Goal: Task Accomplishment & Management: Complete application form

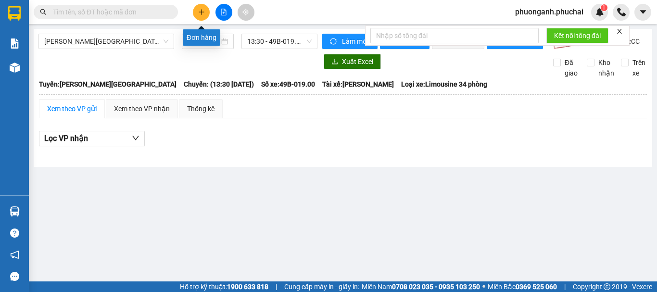
click at [198, 8] on button at bounding box center [201, 12] width 17 height 17
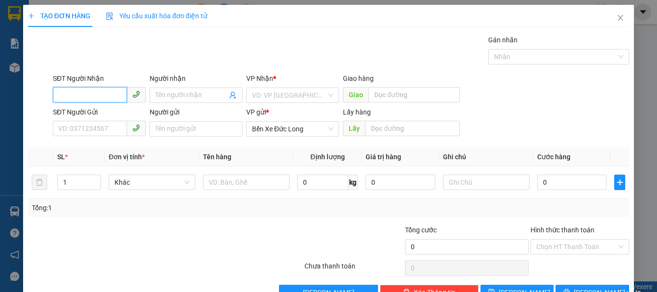
click at [108, 95] on input "SĐT Người Nhận" at bounding box center [90, 94] width 74 height 15
type input "0967065956"
click at [116, 113] on div "0967065956 - ANH HOA" at bounding box center [98, 114] width 80 height 11
type input "ANH HOA"
type input "80.000"
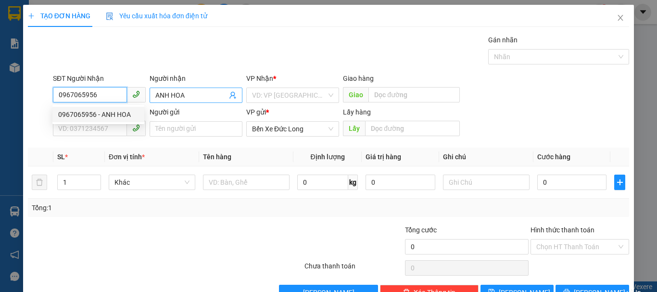
type input "80.000"
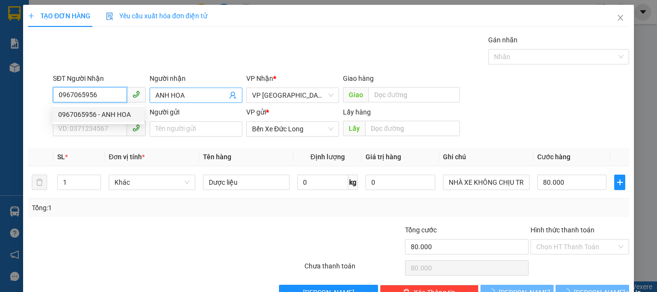
type input "0967065956"
click at [192, 91] on input "ANH HOA" at bounding box center [191, 95] width 72 height 11
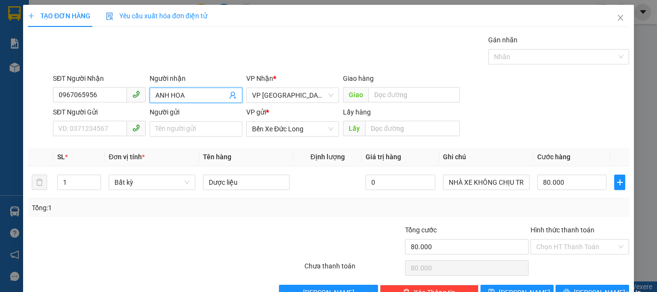
click at [192, 91] on input "ANH HOA" at bounding box center [191, 95] width 72 height 11
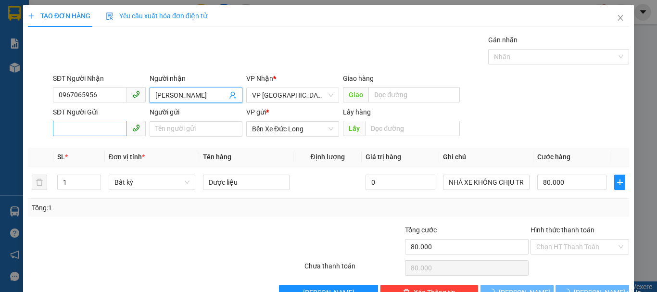
type input "[PERSON_NAME]"
click at [97, 122] on input "SĐT Người Gửi" at bounding box center [90, 128] width 74 height 15
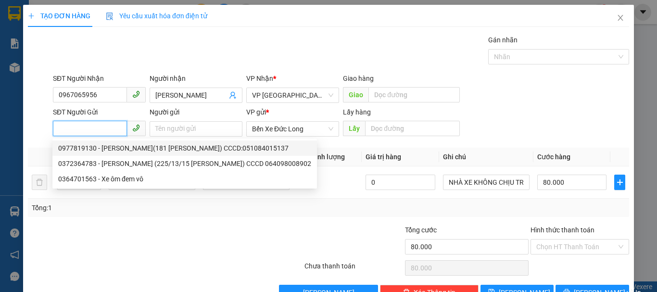
click at [88, 144] on div "0977819130 - [PERSON_NAME](181 [PERSON_NAME]) CCCD:051084015137" at bounding box center [184, 148] width 253 height 11
type input "0977819130"
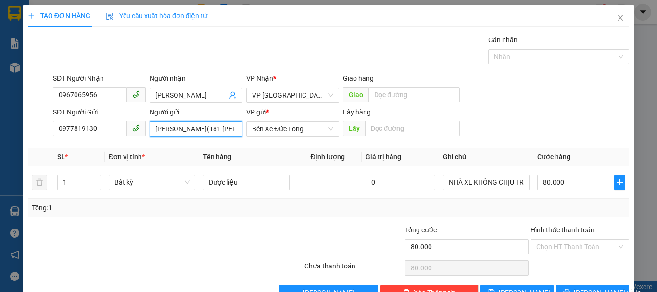
click at [201, 127] on input "[PERSON_NAME](181 [PERSON_NAME]) CCCD:051084015137" at bounding box center [196, 128] width 93 height 15
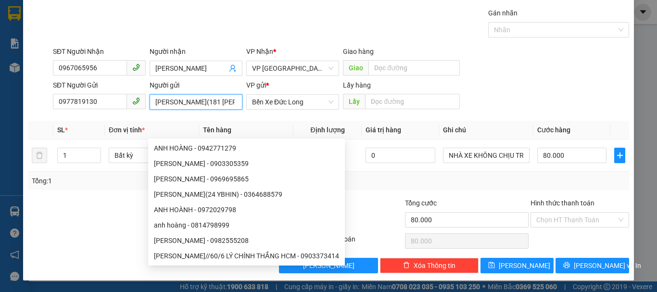
drag, startPoint x: 169, startPoint y: 100, endPoint x: 150, endPoint y: 103, distance: 19.5
click at [150, 103] on input "[PERSON_NAME](181 [PERSON_NAME]) CCCD:051084015137" at bounding box center [196, 101] width 93 height 15
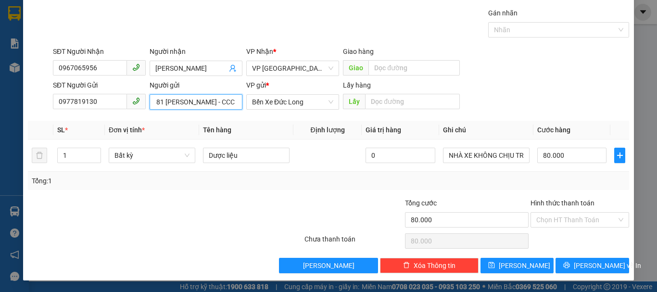
scroll to position [0, 81]
click at [151, 152] on span "Bất kỳ" at bounding box center [151, 155] width 75 height 14
type input "[PERSON_NAME] (Hẻm 181 [PERSON_NAME] - CCCD:051084015137"
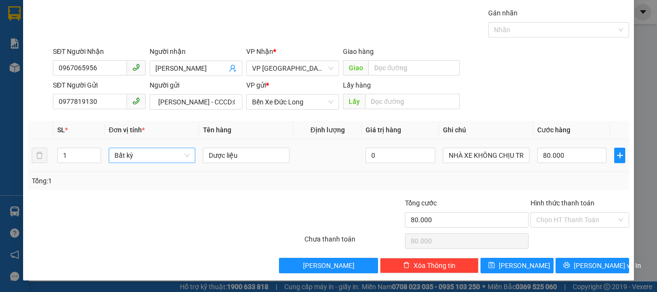
scroll to position [0, 0]
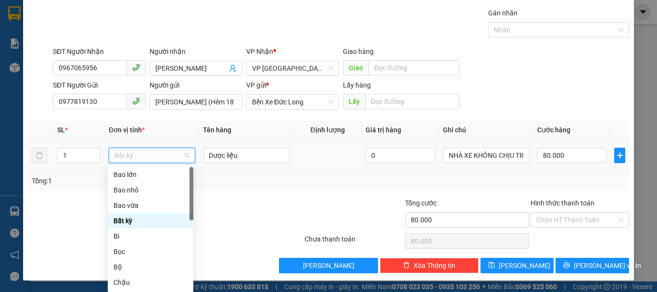
click at [151, 151] on span "Bất kỳ" at bounding box center [151, 155] width 75 height 14
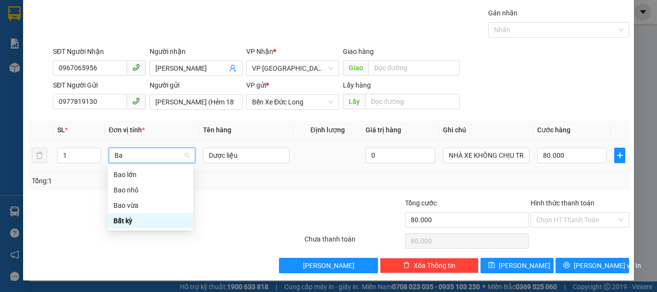
type input "Bao"
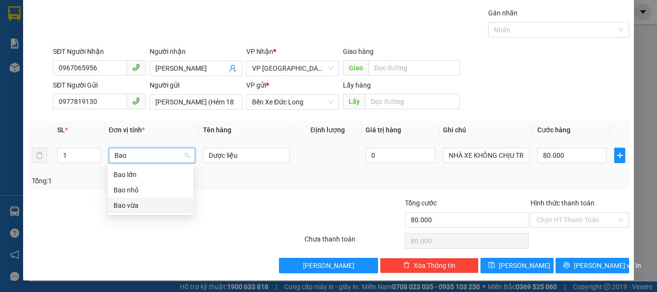
click at [124, 208] on div "Bao vừa" at bounding box center [150, 205] width 74 height 11
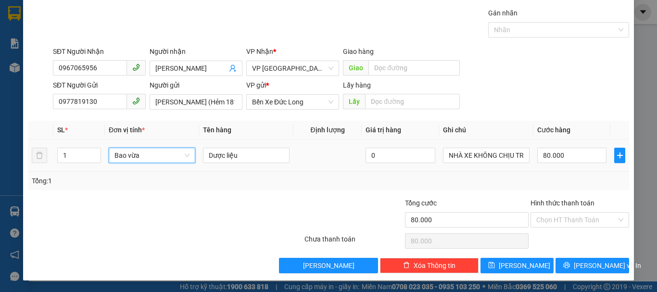
click at [576, 105] on div "SĐT Người Gửi 0977819130 Người gửi [PERSON_NAME] (Hẻm 181 [PERSON_NAME] - CCCD:…" at bounding box center [341, 97] width 580 height 34
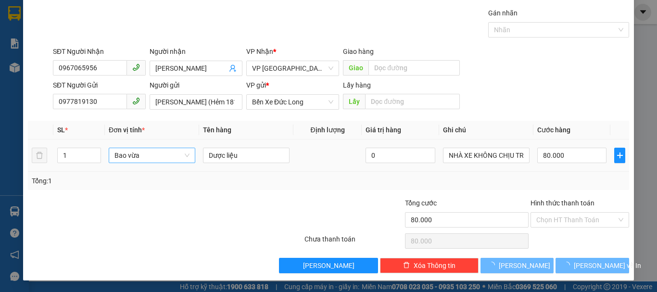
type input "0"
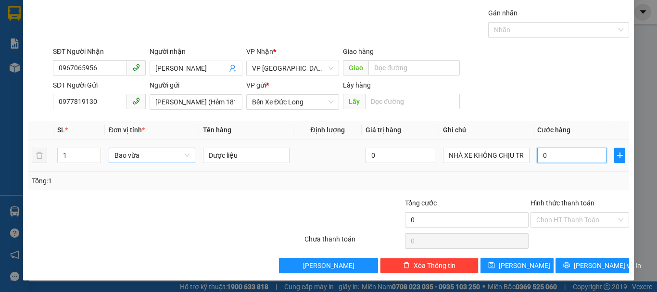
click at [564, 155] on input "0" at bounding box center [571, 155] width 69 height 15
type input "8"
type input "80"
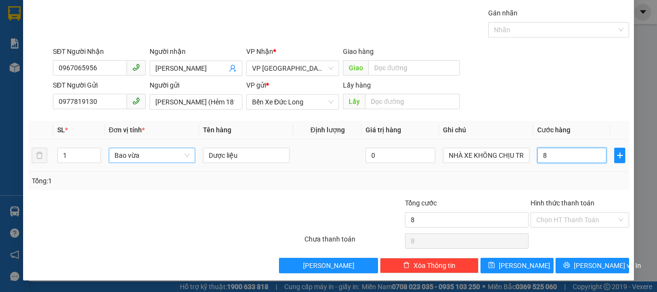
type input "80"
type input "800"
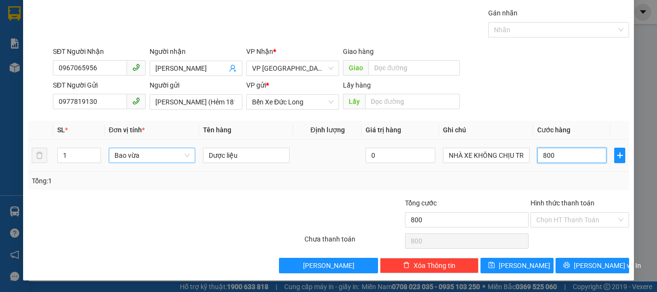
type input "8.000"
type input "80.000"
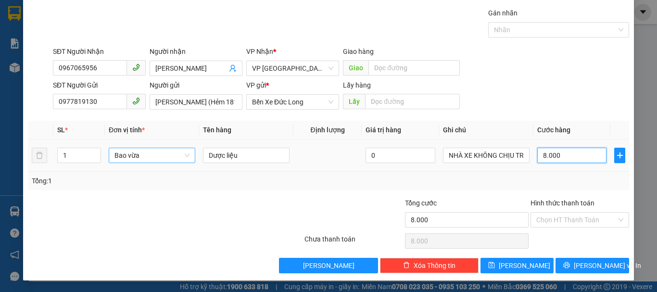
type input "80.000"
type input "800.000"
type input "80.000"
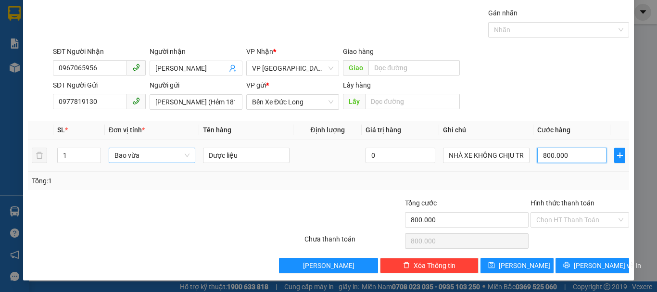
type input "80.000"
click at [550, 75] on div "SĐT Người Nhận 0967065956 Người nhận Anh Hoa VP Nhận * VP Đà Lạt Giao hàng Giao" at bounding box center [341, 63] width 580 height 34
click at [537, 73] on div "SĐT Người Nhận 0967065956 Người nhận Anh Hoa VP Nhận * VP Đà Lạt Giao hàng Giao" at bounding box center [341, 63] width 580 height 34
click at [565, 155] on input "80.000" at bounding box center [571, 155] width 69 height 15
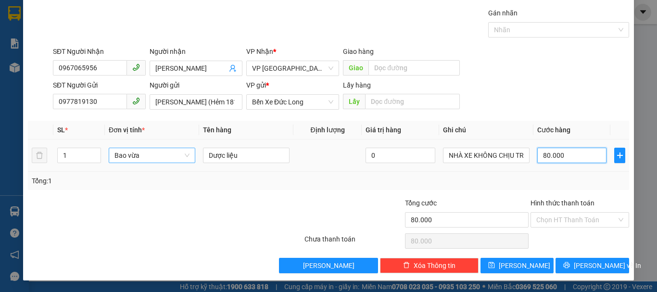
click at [565, 155] on input "80.000" at bounding box center [571, 155] width 69 height 15
click at [571, 89] on div "SĐT Người Gửi 0977819130 Người gửi [PERSON_NAME] (Hẻm 181 [PERSON_NAME] - CCCD:…" at bounding box center [341, 97] width 580 height 34
click at [568, 156] on input "80.000" at bounding box center [571, 155] width 69 height 15
click at [570, 98] on div "SĐT Người Gửi 0977819130 Người gửi [PERSON_NAME] (Hẻm 181 [PERSON_NAME] - CCCD:…" at bounding box center [341, 97] width 580 height 34
click at [566, 151] on input "80.000" at bounding box center [571, 155] width 69 height 15
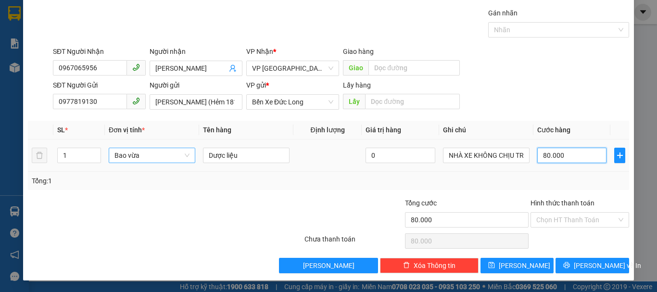
click at [566, 151] on input "80.000" at bounding box center [571, 155] width 69 height 15
type input "6"
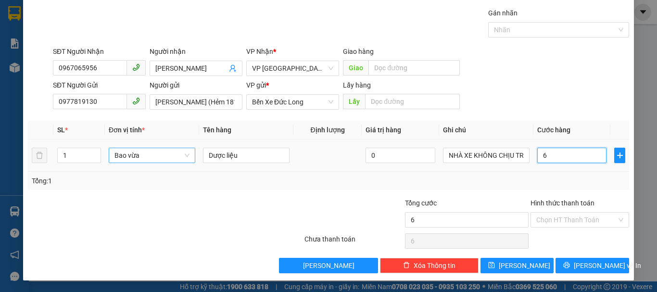
type input "60"
type input "600"
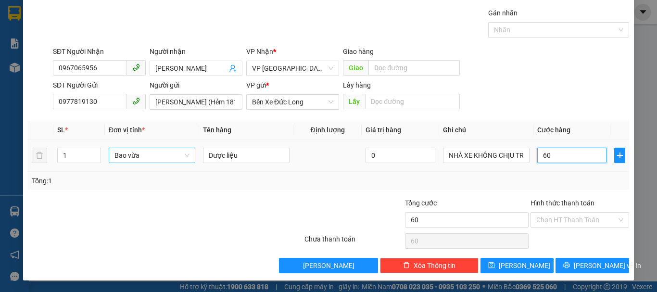
type input "600"
type input "6.000"
type input "60.000"
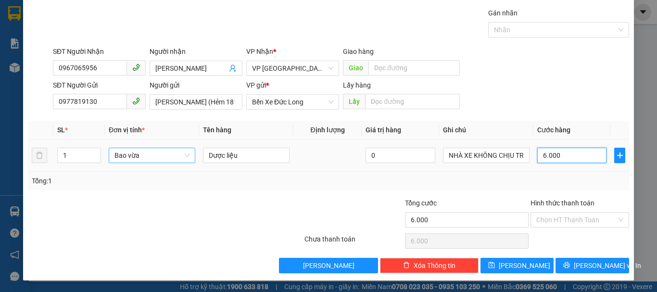
type input "60.000"
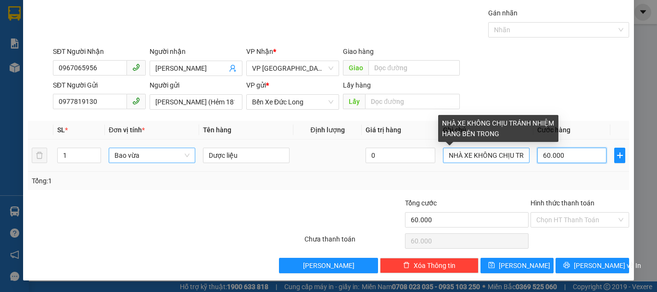
type input "60.000"
click at [485, 158] on input "NHÀ XE KHÔNG CHỊU TRÁNH NHIỆM HÀNG BÊN TRONG" at bounding box center [486, 155] width 87 height 15
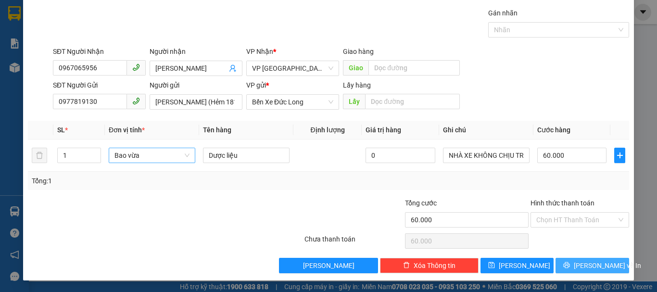
click at [586, 263] on span "[PERSON_NAME] và In" at bounding box center [607, 265] width 67 height 11
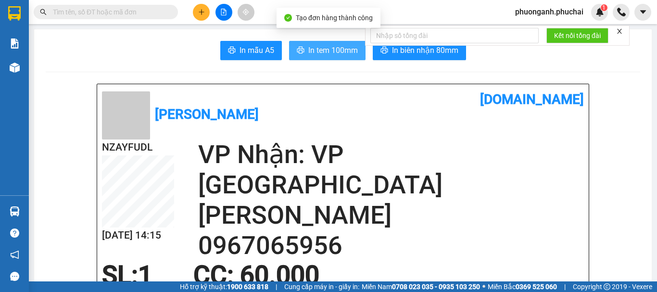
click at [318, 51] on span "In tem 100mm" at bounding box center [333, 50] width 50 height 12
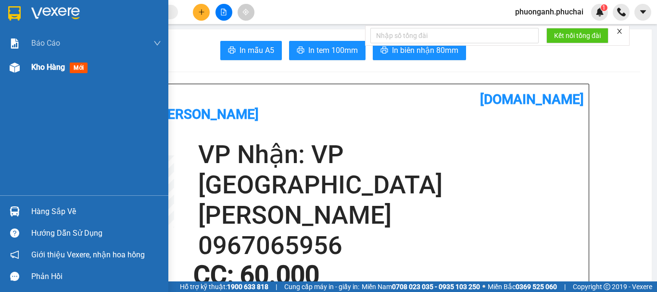
click at [52, 68] on span "Kho hàng" at bounding box center [48, 67] width 34 height 9
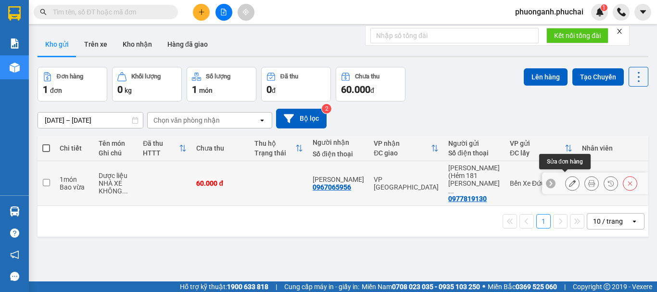
click at [569, 180] on icon at bounding box center [572, 183] width 7 height 7
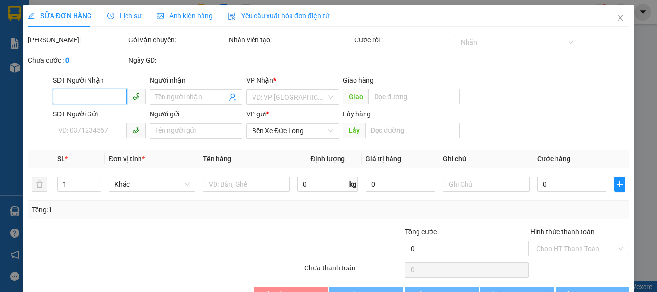
type input "0967065956"
type input "[PERSON_NAME]"
type input "0977819130"
type input "[PERSON_NAME] (Hẻm 181 [PERSON_NAME] - CCCD:051084015137"
type input "60.000"
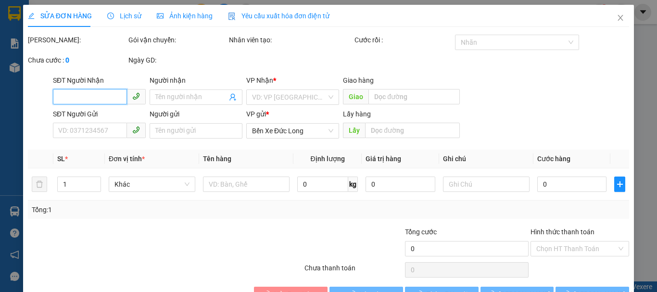
type input "60.000"
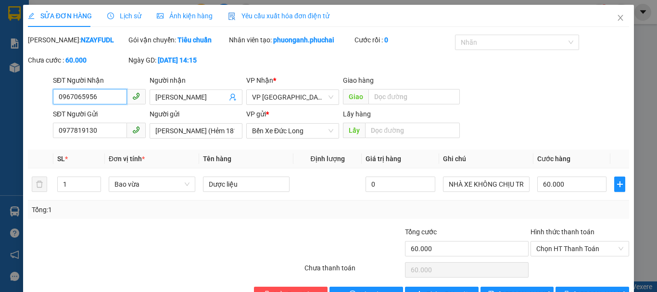
click at [95, 99] on input "0967065956" at bounding box center [90, 96] width 74 height 15
click at [105, 129] on input "0977819130" at bounding box center [90, 130] width 74 height 15
click at [104, 129] on input "0977819130" at bounding box center [90, 130] width 74 height 15
drag, startPoint x: 153, startPoint y: 126, endPoint x: 194, endPoint y: 129, distance: 41.0
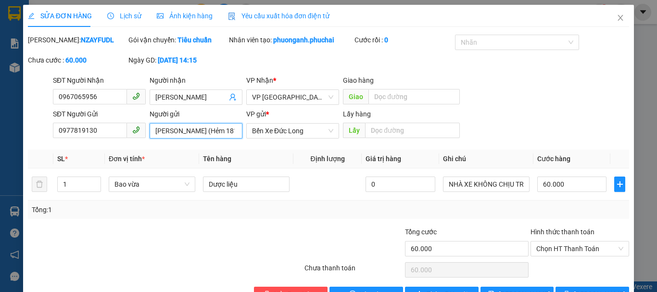
click at [194, 129] on input "[PERSON_NAME] (Hẻm 181 [PERSON_NAME] - CCCD:051084015137" at bounding box center [196, 130] width 93 height 15
click at [211, 125] on input "[PERSON_NAME] (Hẻm 181 [PERSON_NAME] - CCCD:051084015137" at bounding box center [196, 130] width 93 height 15
click at [202, 127] on input "[PERSON_NAME] (Hẻm 181 [PERSON_NAME] - CCCD:051084015137" at bounding box center [196, 130] width 93 height 15
click at [204, 131] on input "[PERSON_NAME] (Hẻm 181 [PERSON_NAME] - CCCD:051084015137" at bounding box center [196, 130] width 93 height 15
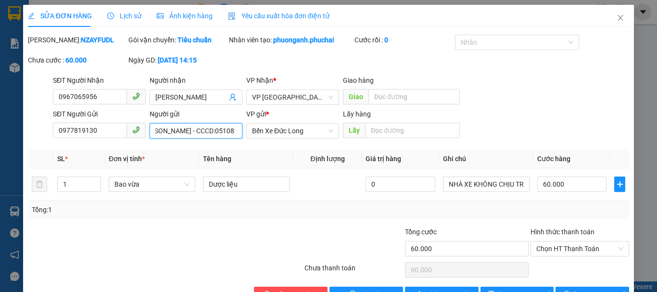
scroll to position [0, 106]
drag, startPoint x: 197, startPoint y: 131, endPoint x: 238, endPoint y: 130, distance: 40.9
click at [238, 130] on input "[PERSON_NAME] (Hẻm 181 [PERSON_NAME] - CCCD:051084015137" at bounding box center [196, 130] width 93 height 15
click at [617, 15] on icon "close" at bounding box center [621, 18] width 8 height 8
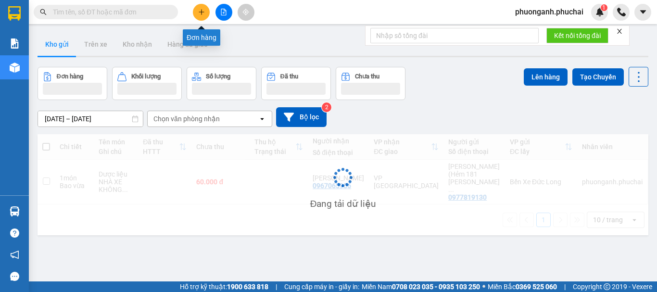
click at [202, 13] on icon "plus" at bounding box center [201, 12] width 7 height 7
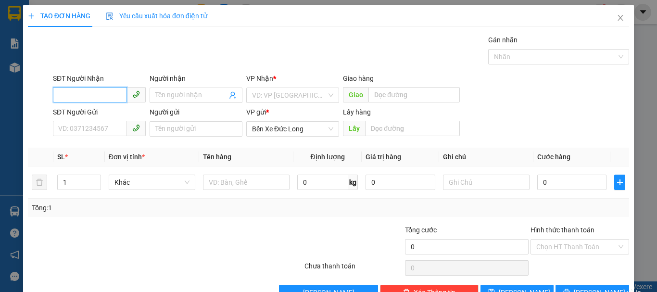
click at [81, 96] on input "SĐT Người Nhận" at bounding box center [90, 94] width 74 height 15
click at [80, 115] on div "0707868123 - Như Ý" at bounding box center [98, 114] width 80 height 11
type input "0707868123"
type input "Như Ý"
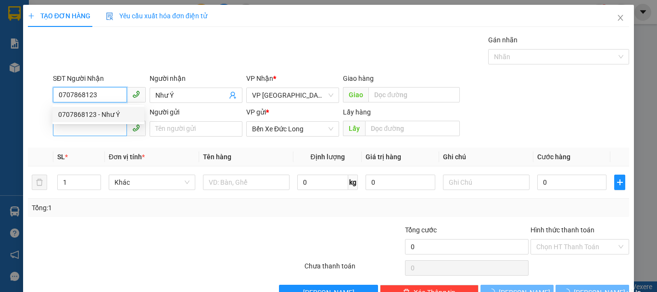
type input "50.000"
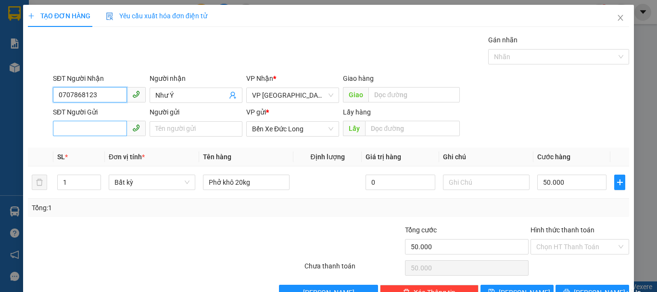
type input "0707868123"
click at [104, 132] on input "SĐT Người Gửi" at bounding box center [90, 128] width 74 height 15
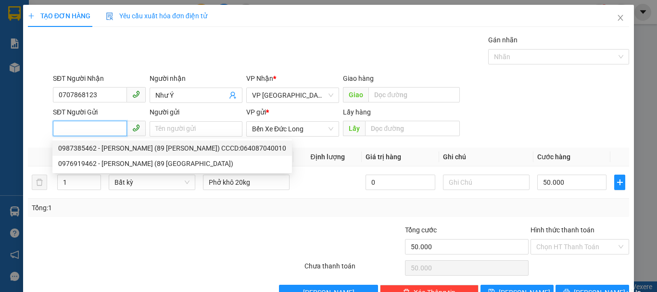
click at [114, 146] on div "0987385462 - [PERSON_NAME] (89 [PERSON_NAME]) CCCD:064087040010" at bounding box center [172, 148] width 228 height 11
type input "0987385462"
type input "[PERSON_NAME] (89 [PERSON_NAME]) CCCD:064087040010"
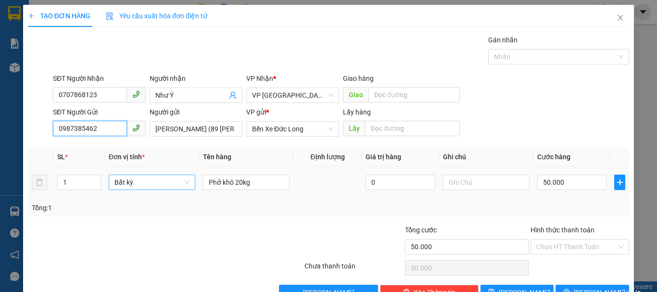
click at [150, 182] on span "Bất kỳ" at bounding box center [151, 182] width 75 height 14
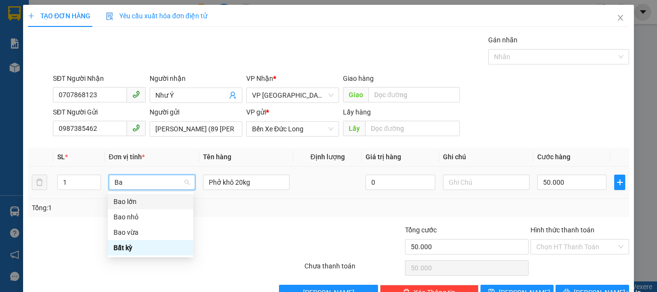
type input "Bao"
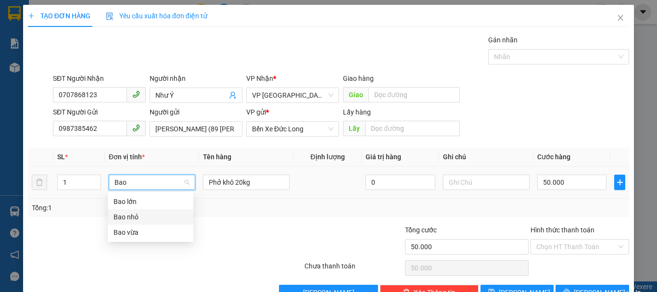
click at [139, 218] on div "Bao nhỏ" at bounding box center [150, 217] width 74 height 11
click at [500, 108] on div "SĐT Người Gửi 0987385462 Người gửi [PERSON_NAME] (89 Phùng Hưng) CCCD:064087040…" at bounding box center [341, 124] width 580 height 34
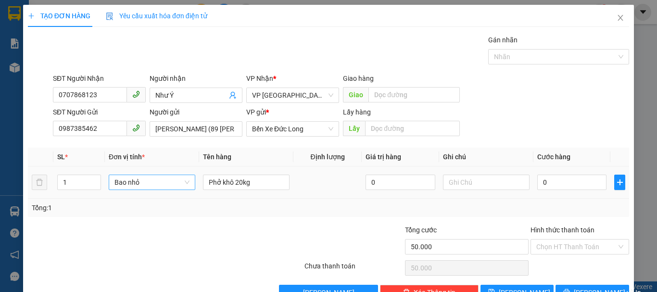
type input "0"
click at [551, 185] on input "0" at bounding box center [571, 182] width 69 height 15
type input "5"
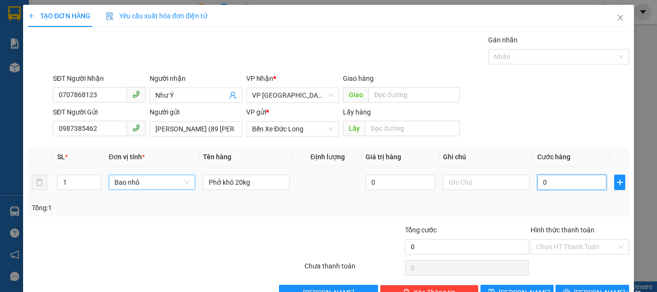
type input "5"
type input "50"
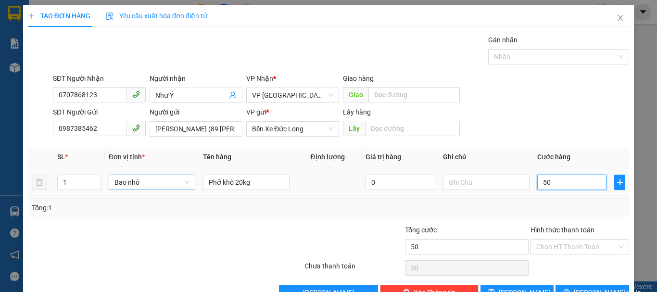
type input "500"
type input "5.000"
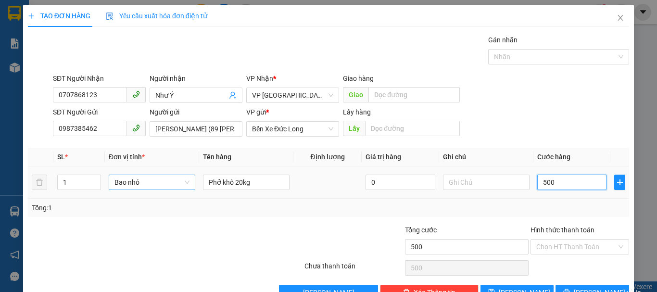
type input "5.000"
type input "50.000"
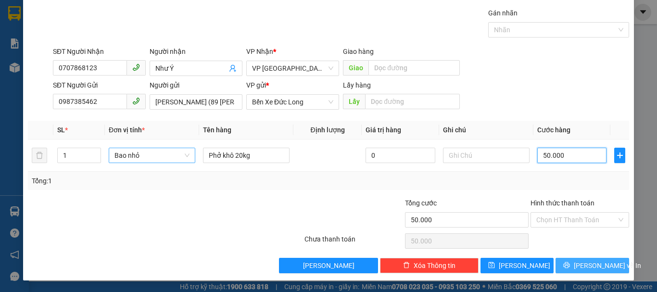
type input "50.000"
click at [596, 271] on button "[PERSON_NAME] và In" at bounding box center [592, 265] width 74 height 15
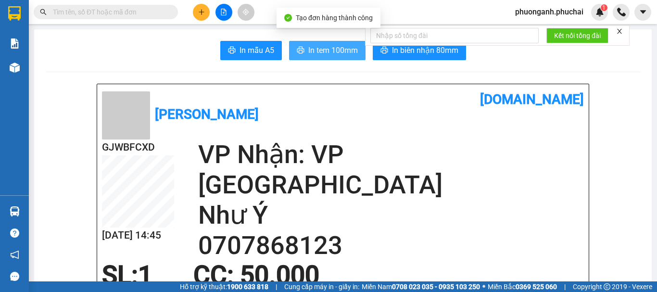
click at [330, 54] on span "In tem 100mm" at bounding box center [333, 50] width 50 height 12
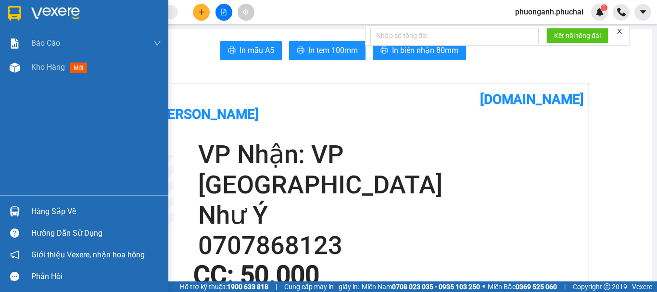
click at [52, 66] on span "Kho hàng" at bounding box center [48, 67] width 34 height 9
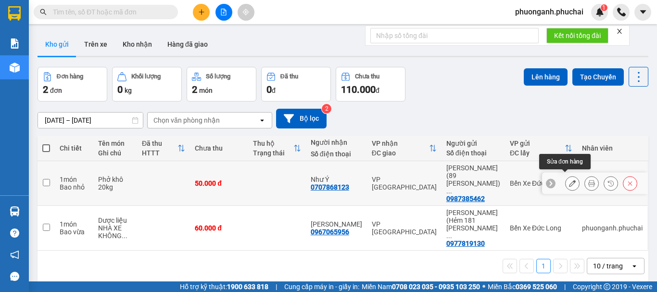
click at [569, 180] on icon at bounding box center [572, 183] width 7 height 7
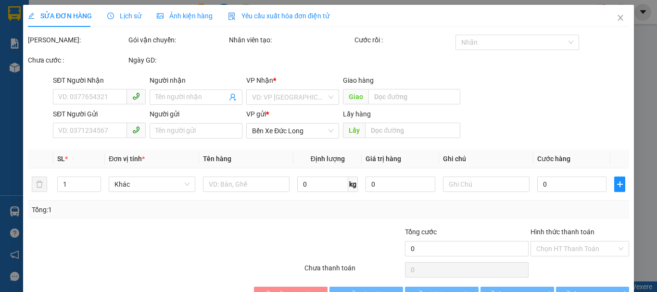
type input "0707868123"
type input "Như Ý"
type input "0987385462"
type input "[PERSON_NAME] (89 [PERSON_NAME]) CCCD:064087040010"
type input "50.000"
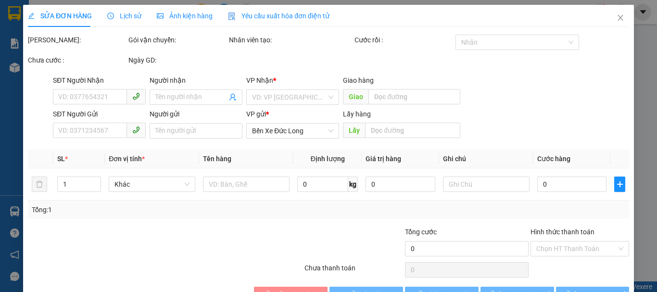
type input "50.000"
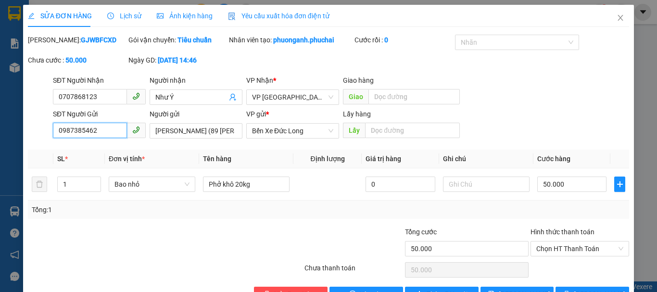
click at [95, 128] on input "0987385462" at bounding box center [90, 130] width 74 height 15
drag, startPoint x: 152, startPoint y: 127, endPoint x: 200, endPoint y: 136, distance: 48.5
click at [200, 136] on input "[PERSON_NAME] (89 [PERSON_NAME]) CCCD:064087040010" at bounding box center [196, 130] width 93 height 15
click at [227, 130] on input "[PERSON_NAME] (89 [PERSON_NAME]) CCCD:064087040010" at bounding box center [196, 130] width 93 height 15
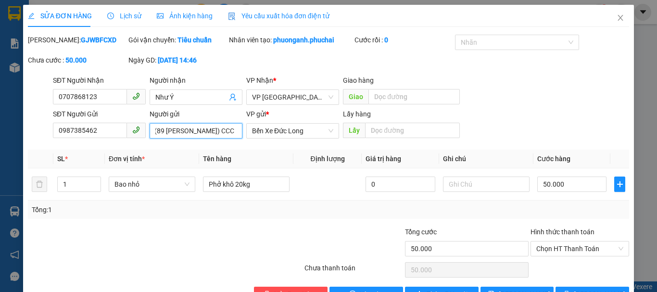
scroll to position [0, 82]
drag, startPoint x: 189, startPoint y: 131, endPoint x: 232, endPoint y: 130, distance: 43.3
click at [232, 130] on input "[PERSON_NAME] (89 [PERSON_NAME]) CCCD:064087040010" at bounding box center [196, 130] width 93 height 15
click at [617, 21] on icon "close" at bounding box center [621, 18] width 8 height 8
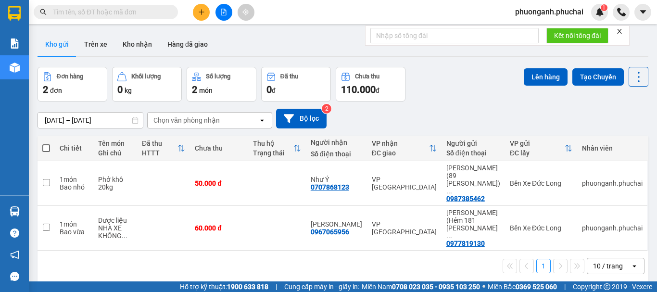
click at [199, 14] on icon "plus" at bounding box center [201, 12] width 7 height 7
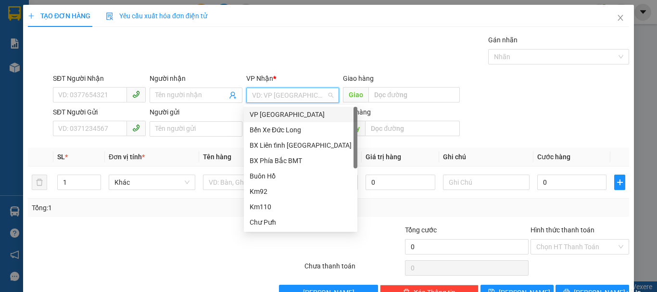
click at [277, 91] on input "search" at bounding box center [289, 95] width 75 height 14
click at [280, 114] on div "VP [GEOGRAPHIC_DATA]" at bounding box center [301, 114] width 102 height 11
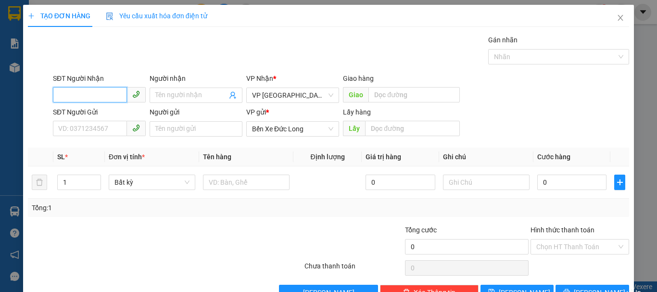
click at [98, 94] on input "SĐT Người Nhận" at bounding box center [90, 94] width 74 height 15
type input "0945211308"
click at [90, 114] on div "0945211308 - [PERSON_NAME]" at bounding box center [105, 114] width 95 height 11
type input "[PERSON_NAME]"
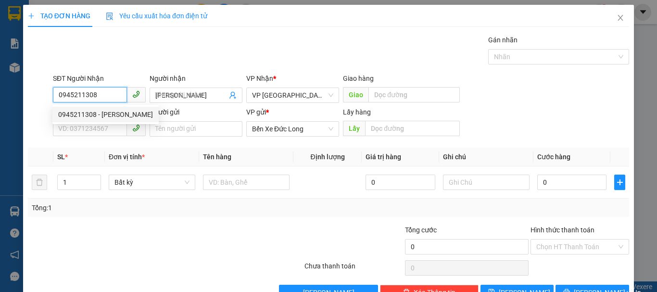
type input "60.000"
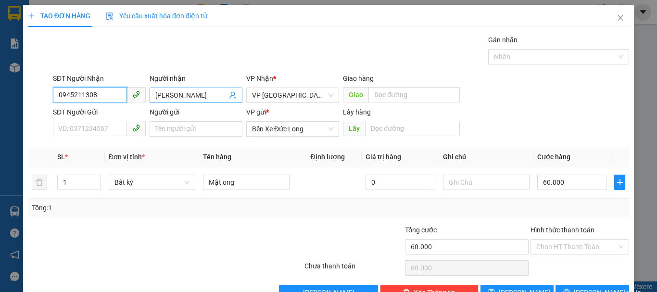
type input "0945211308"
click at [186, 96] on input "[PERSON_NAME]" at bounding box center [191, 95] width 72 height 11
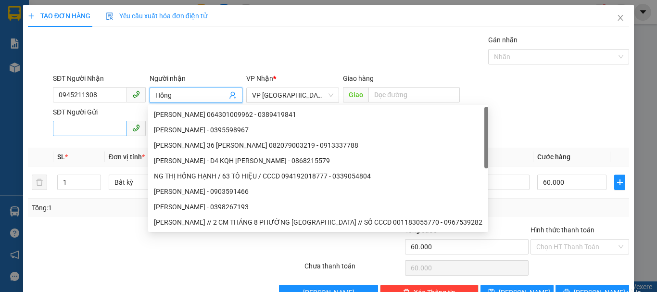
type input "Hồng"
click at [91, 127] on input "SĐT Người Gửi" at bounding box center [90, 128] width 74 height 15
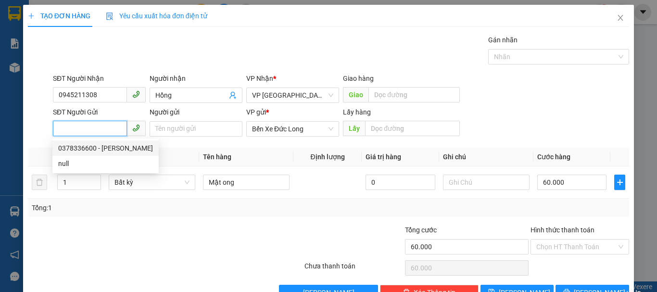
click at [97, 126] on input "SĐT Người Gửi" at bounding box center [90, 128] width 74 height 15
click at [96, 146] on div "0378336600 - [PERSON_NAME]" at bounding box center [105, 148] width 95 height 11
type input "0378336600"
type input "[PERSON_NAME]"
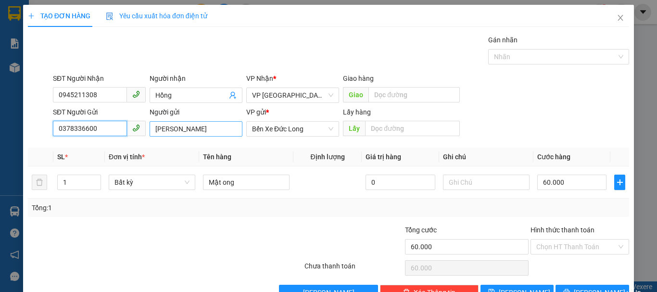
type input "0378336600"
click at [191, 129] on input "[PERSON_NAME]" at bounding box center [196, 128] width 93 height 15
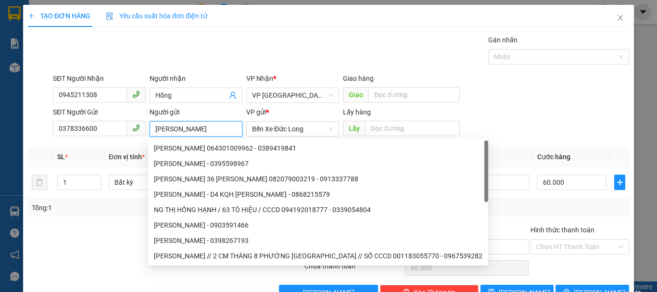
click at [191, 129] on input "[PERSON_NAME]" at bounding box center [196, 128] width 93 height 15
type input "K"
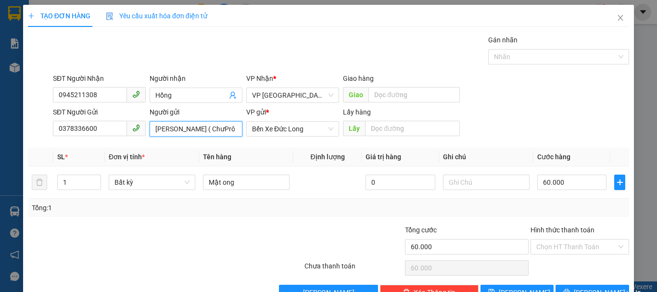
click at [227, 127] on input "[PERSON_NAME] ( ChưPrông -" at bounding box center [196, 128] width 93 height 15
type input "[PERSON_NAME] ( ChưPrông - 052085008286)"
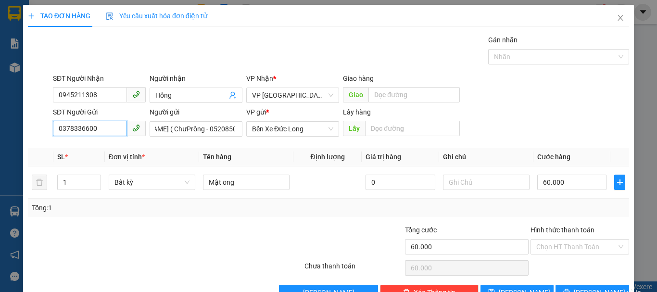
click at [101, 128] on input "0378336600" at bounding box center [90, 128] width 74 height 15
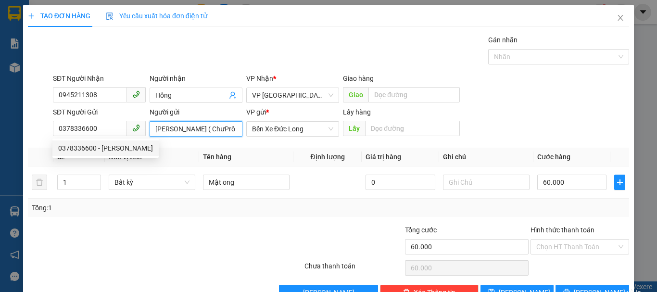
click at [154, 127] on input "[PERSON_NAME] ( ChưPrông - 052085008286)" at bounding box center [196, 128] width 93 height 15
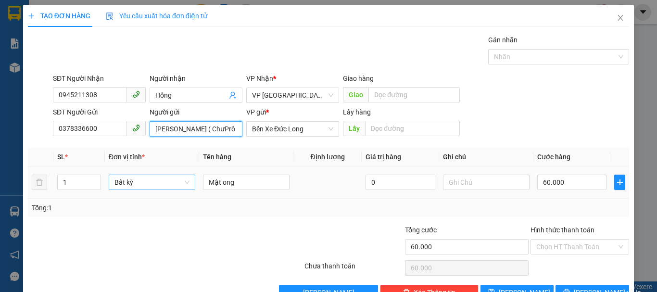
click at [142, 182] on span "Bất kỳ" at bounding box center [151, 182] width 75 height 14
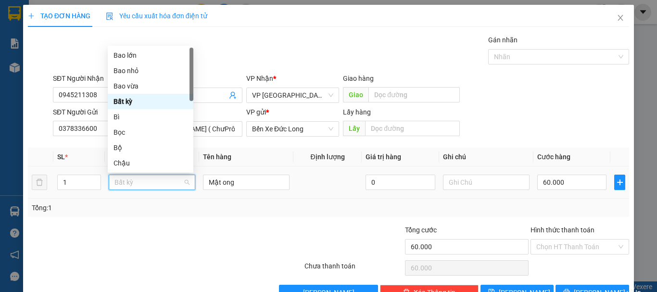
click at [142, 182] on span "Bất kỳ" at bounding box center [151, 182] width 75 height 14
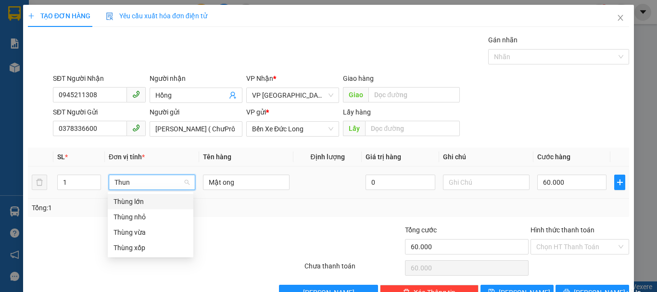
type input "Thung"
click at [141, 219] on div "Thùng nhỏ" at bounding box center [150, 217] width 74 height 11
click at [539, 119] on div "SĐT Người Gửi 0378336600 Người gửi [PERSON_NAME] ( ChưPrông - 052085008286) VP …" at bounding box center [341, 124] width 580 height 34
type input "0"
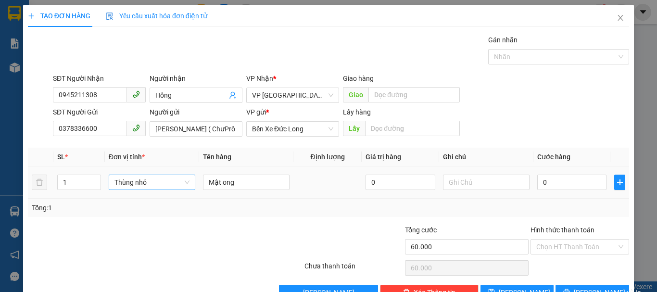
type input "0"
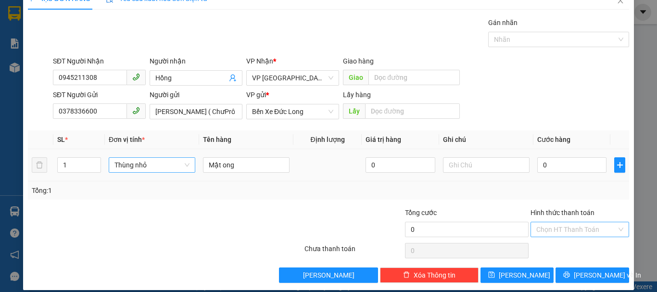
scroll to position [27, 0]
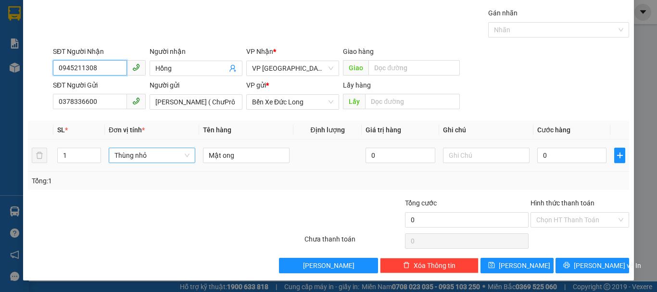
click at [103, 67] on input "0945211308" at bounding box center [90, 67] width 74 height 15
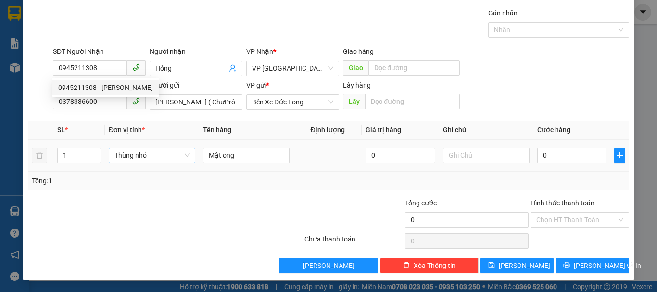
click at [543, 100] on div "SĐT Người Gửi 0378336600 Người gửi [PERSON_NAME] ( ChưPrông - 052085008286) VP …" at bounding box center [341, 97] width 580 height 34
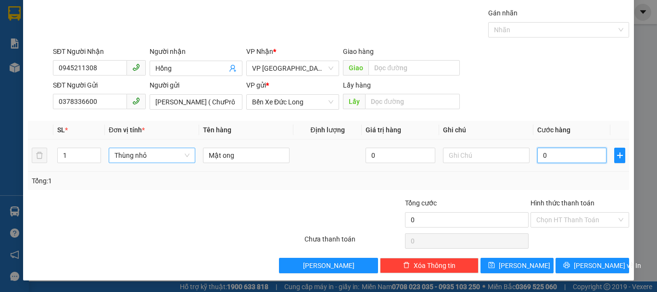
click at [557, 151] on input "0" at bounding box center [571, 155] width 69 height 15
type input "5"
type input "50"
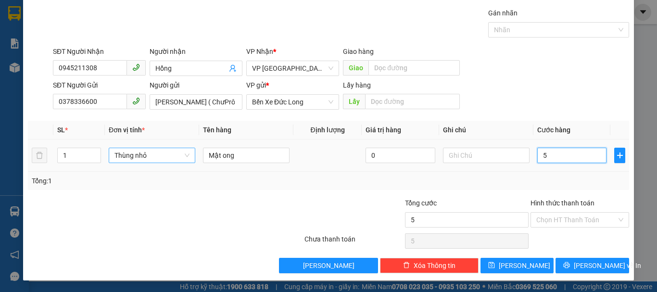
type input "50"
type input "500"
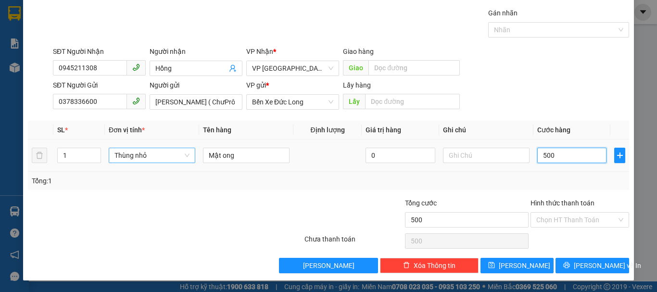
type input "5.000"
type input "50.000"
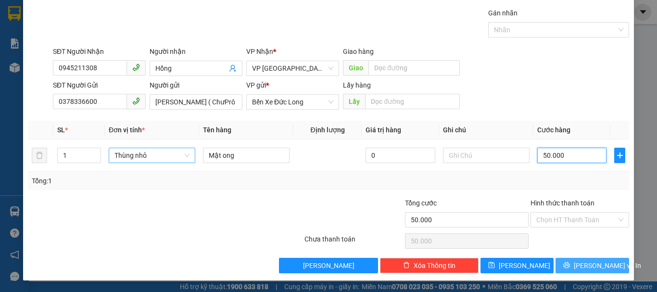
type input "50.000"
click at [588, 264] on span "[PERSON_NAME] và In" at bounding box center [607, 265] width 67 height 11
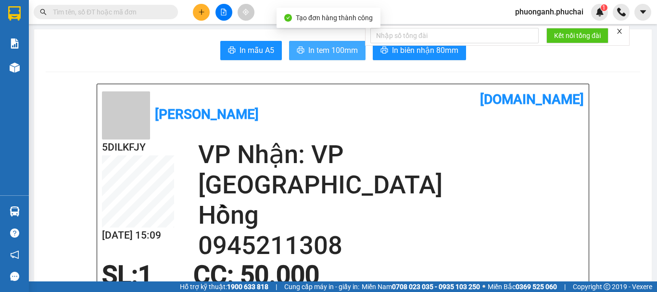
click at [325, 56] on span "In tem 100mm" at bounding box center [333, 50] width 50 height 12
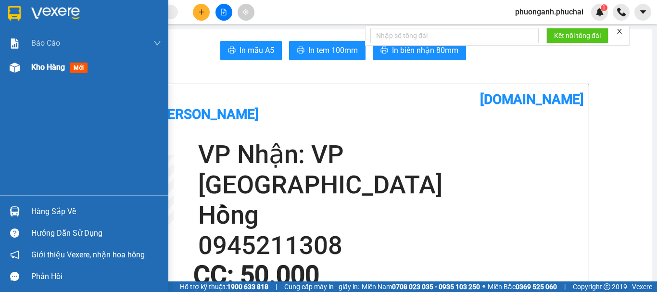
click at [37, 65] on span "Kho hàng" at bounding box center [48, 67] width 34 height 9
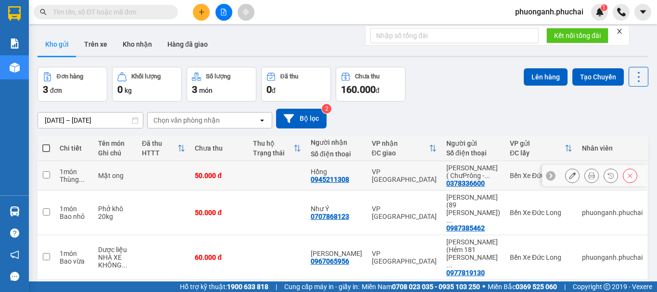
click at [570, 175] on button at bounding box center [572, 175] width 13 height 17
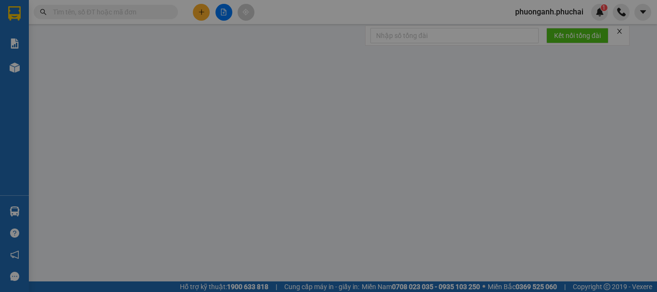
type input "0945211308"
type input "Hồng"
type input "0378336600"
type input "[PERSON_NAME] ( ChưPrông - 052085008286)"
type input "50.000"
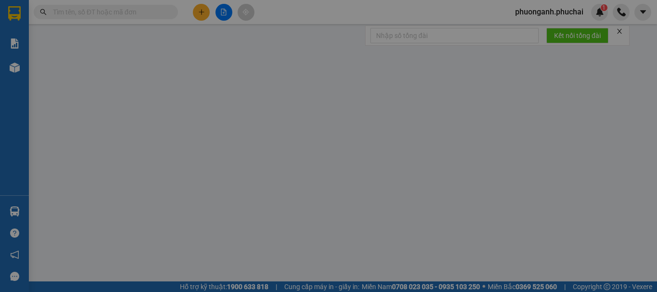
type input "50.000"
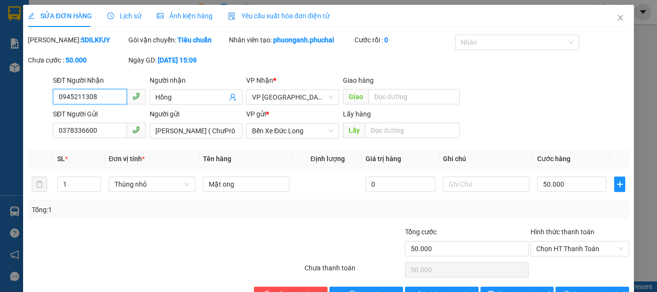
click at [107, 94] on input "0945211308" at bounding box center [90, 96] width 74 height 15
click at [617, 22] on icon "close" at bounding box center [621, 18] width 8 height 8
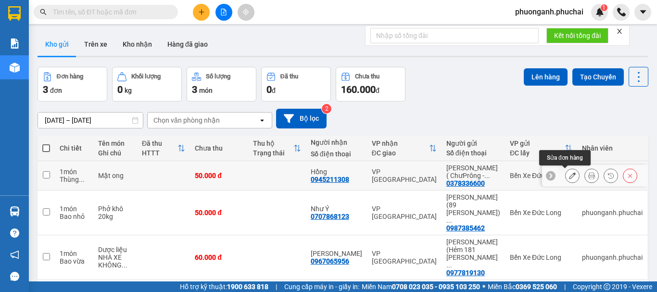
click at [569, 174] on icon at bounding box center [572, 175] width 7 height 7
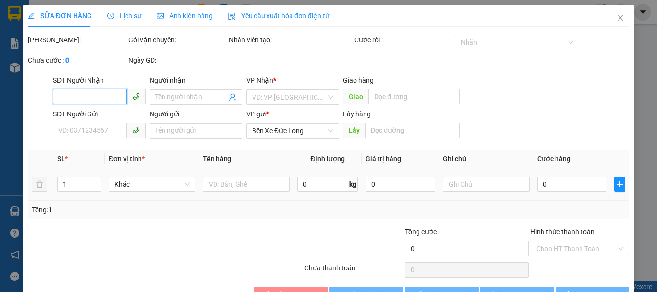
type input "0945211308"
type input "Hồng"
type input "0378336600"
type input "[PERSON_NAME] ( ChưPrông - 052085008286)"
type input "50.000"
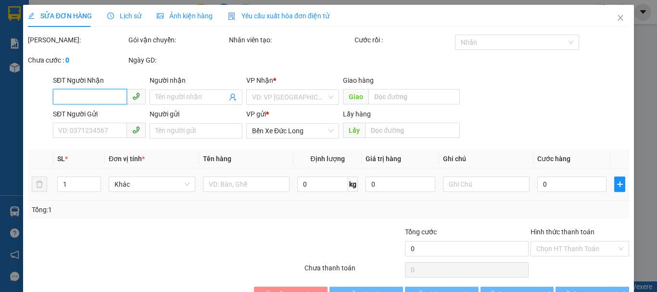
type input "50.000"
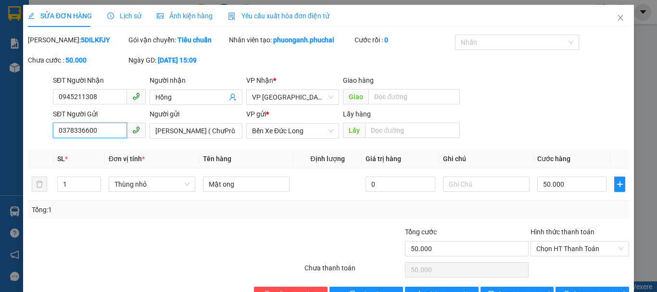
click at [98, 129] on input "0378336600" at bounding box center [90, 130] width 74 height 15
drag, startPoint x: 152, startPoint y: 129, endPoint x: 183, endPoint y: 128, distance: 30.3
click at [183, 128] on input "[PERSON_NAME] ( ChưPrông - 052085008286)" at bounding box center [196, 130] width 93 height 15
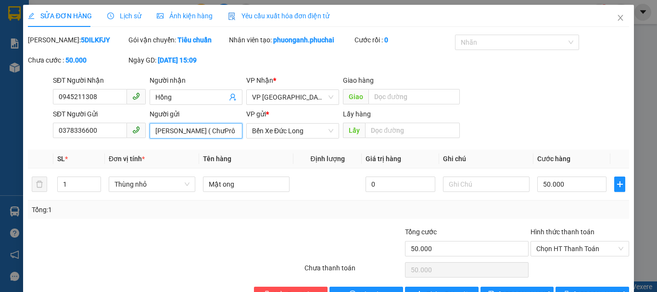
click at [173, 132] on input "[PERSON_NAME] ( ChưPrông - 052085008286)" at bounding box center [196, 130] width 93 height 15
click at [155, 131] on input "[PERSON_NAME] ( ChưPrông - 052085008286)" at bounding box center [196, 130] width 93 height 15
click at [205, 131] on input "[PERSON_NAME] ( ChưPrông - 052085008286)" at bounding box center [196, 130] width 93 height 15
click at [225, 126] on input "[PERSON_NAME] ( ChưPrông - 052085008286)" at bounding box center [196, 130] width 93 height 15
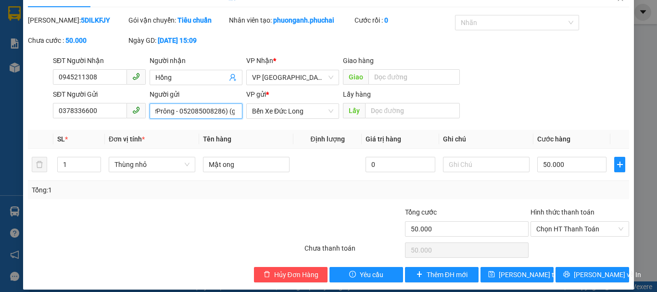
scroll to position [29, 0]
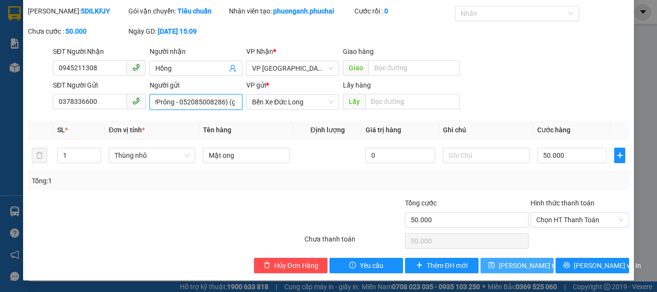
type input "[PERSON_NAME] ( ChưPrông - 052085008286) (gởi giùm)"
click at [516, 267] on span "[PERSON_NAME] thay đổi" at bounding box center [537, 265] width 77 height 11
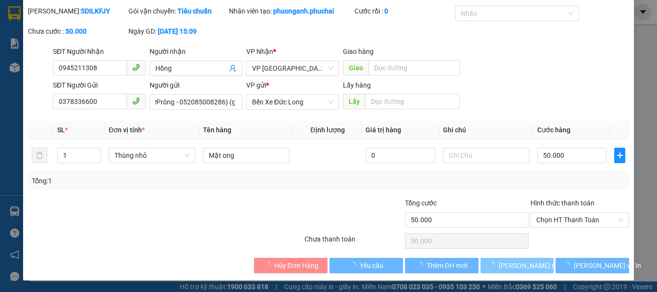
scroll to position [0, 0]
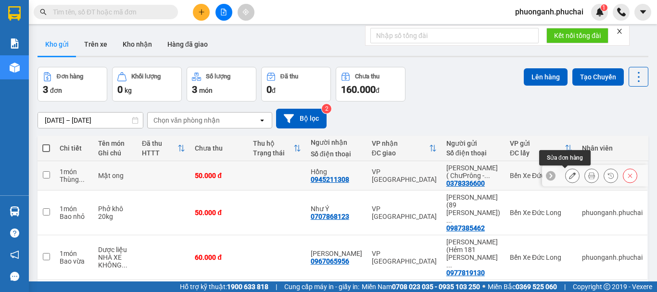
click at [569, 175] on icon at bounding box center [572, 175] width 7 height 7
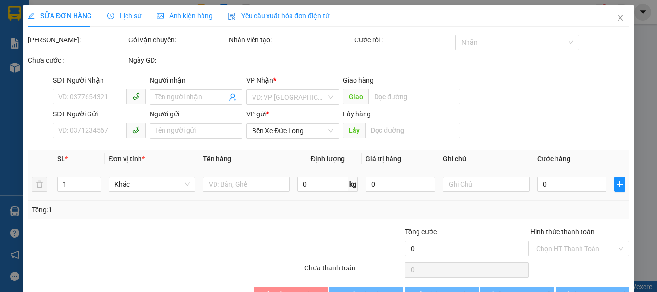
type input "0945211308"
type input "Hồng"
type input "0378336600"
type input "[PERSON_NAME] ( ChưPrông - 052085008286) (gởi giùm)"
type input "50.000"
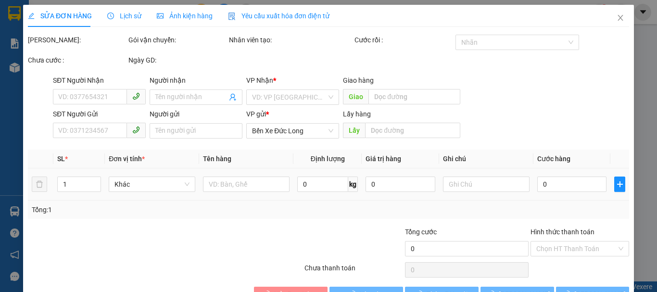
type input "50.000"
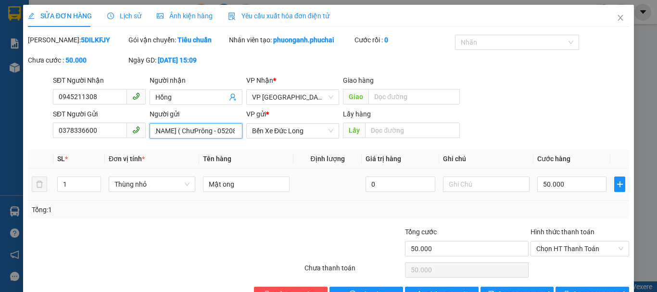
scroll to position [0, 71]
drag, startPoint x: 224, startPoint y: 128, endPoint x: 197, endPoint y: 134, distance: 27.0
click at [197, 134] on input "[PERSON_NAME] ( ChưPrông - 052085008286) (gởi giùm)" at bounding box center [196, 130] width 93 height 15
click at [617, 20] on icon "close" at bounding box center [621, 18] width 8 height 8
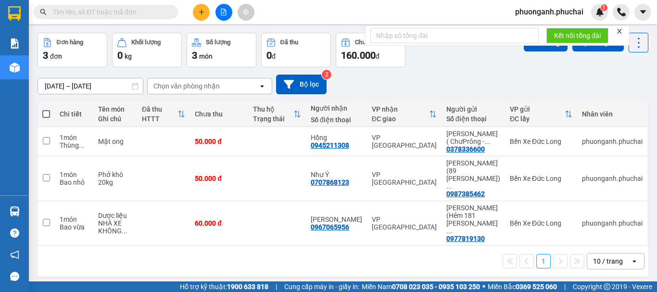
scroll to position [44, 0]
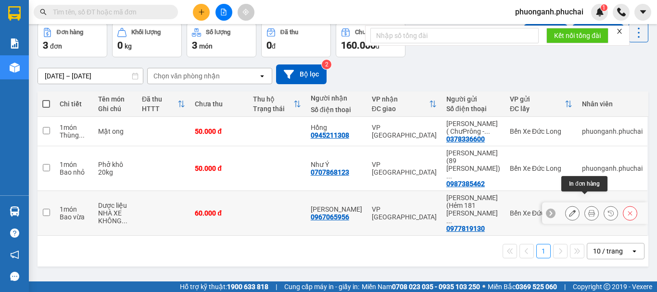
click at [589, 205] on button at bounding box center [591, 213] width 13 height 17
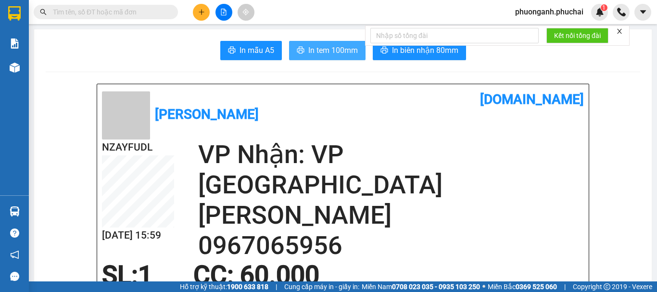
click at [324, 52] on span "In tem 100mm" at bounding box center [333, 50] width 50 height 12
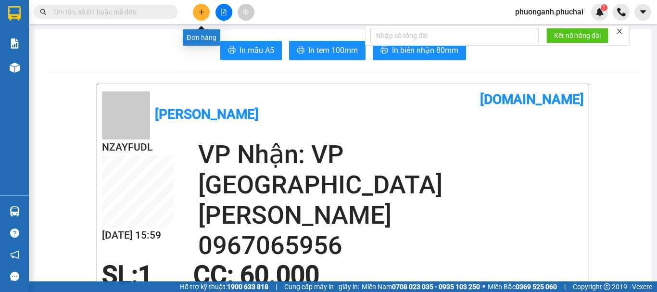
click at [205, 15] on button at bounding box center [201, 12] width 17 height 17
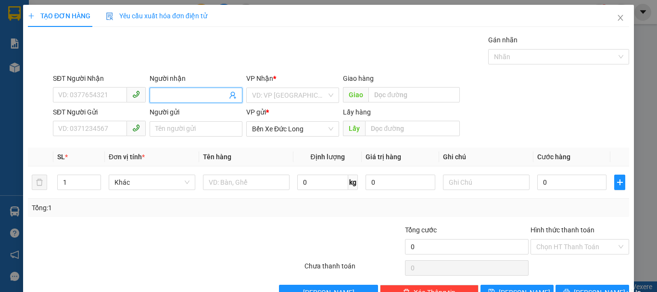
click at [177, 96] on input "Người nhận" at bounding box center [191, 95] width 72 height 11
click at [100, 88] on input "SĐT Người Nhận" at bounding box center [90, 94] width 74 height 15
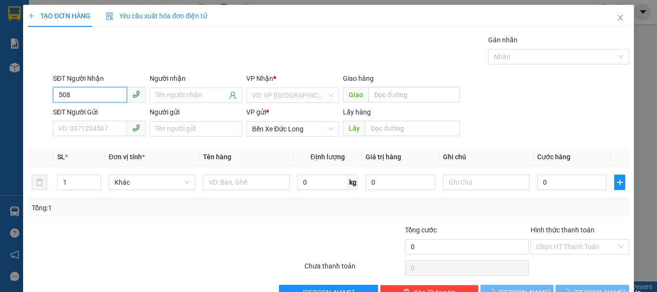
click at [94, 89] on input "508" at bounding box center [90, 94] width 74 height 15
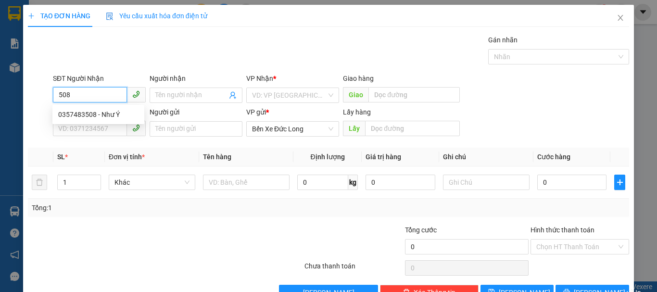
click at [94, 89] on input "508" at bounding box center [90, 94] width 74 height 15
click at [88, 115] on div "0357483508 - Như Ý" at bounding box center [98, 114] width 80 height 11
type input "0357483508"
type input "Như Ý"
type input "100.000"
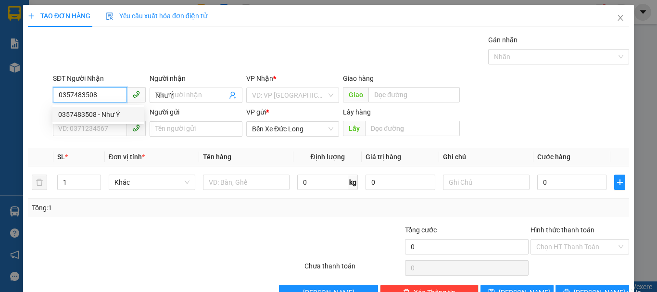
type input "100.000"
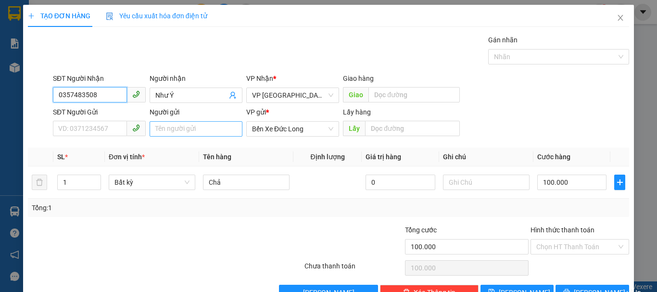
type input "0357483508"
click at [171, 129] on input "Người gửi" at bounding box center [196, 128] width 93 height 15
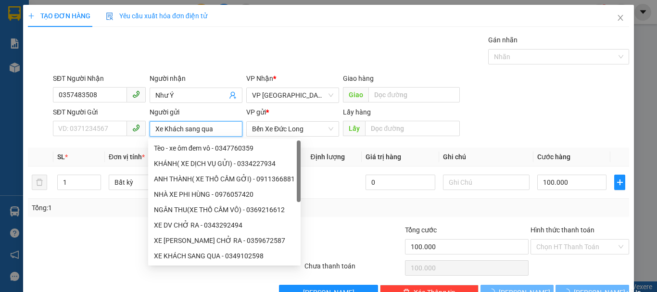
type input "Xe Khách sang qua"
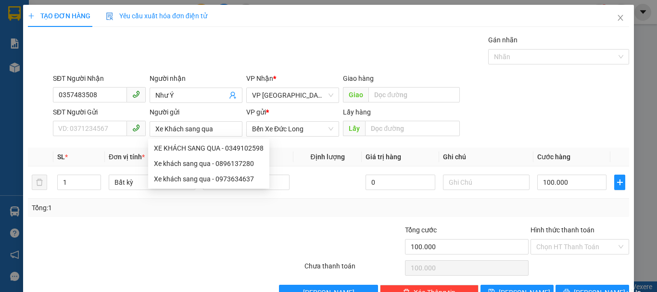
click at [537, 84] on div "SĐT Người Nhận 0357483508 Người nhận Như Ý VP Nhận * VP Đà Lạt Giao hàng Giao" at bounding box center [341, 90] width 580 height 34
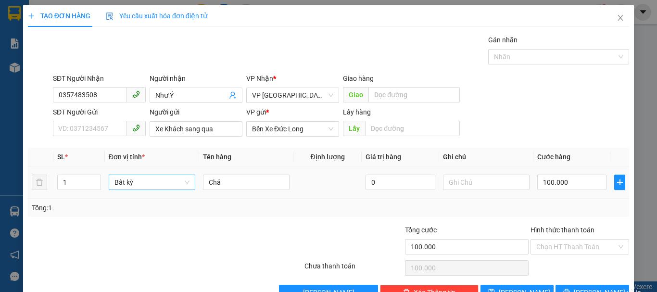
click at [137, 181] on span "Bất kỳ" at bounding box center [151, 182] width 75 height 14
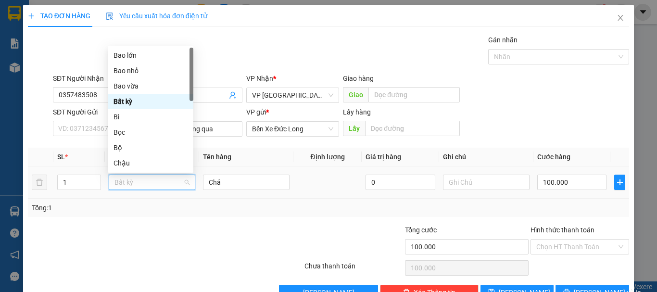
click at [137, 181] on span "Bất kỳ" at bounding box center [151, 182] width 75 height 14
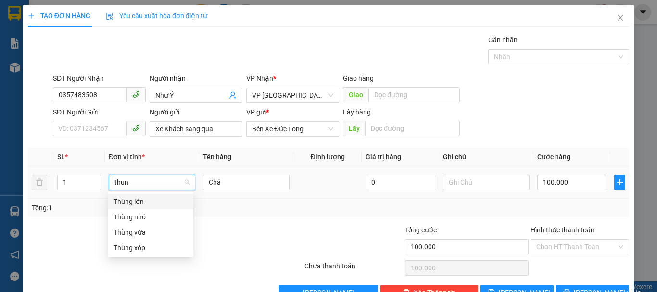
type input "thung"
click at [140, 245] on div "Thùng xốp" at bounding box center [150, 247] width 74 height 11
click at [562, 100] on div "SĐT Người Nhận 0357483508 Người nhận Như Ý VP Nhận * VP Đà Lạt Giao hàng Giao" at bounding box center [341, 90] width 580 height 34
type input "0"
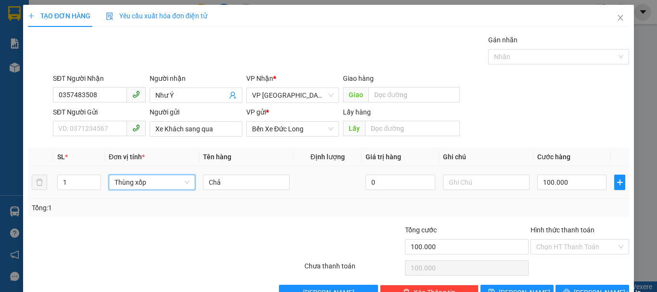
type input "0"
drag, startPoint x: 561, startPoint y: 187, endPoint x: 557, endPoint y: 182, distance: 6.3
click at [560, 186] on input "0" at bounding box center [571, 182] width 69 height 15
type input "1"
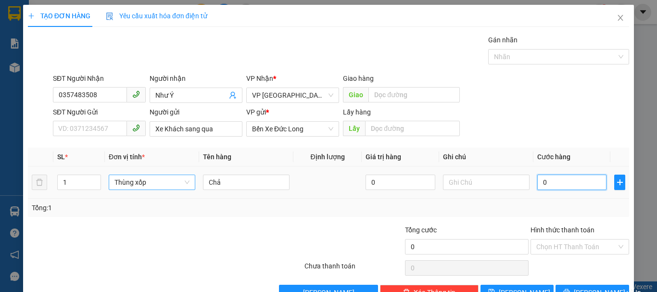
type input "1"
type input "10"
type input "100"
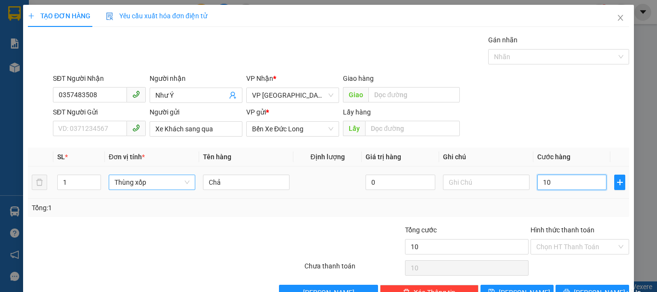
type input "100"
type input "1.000"
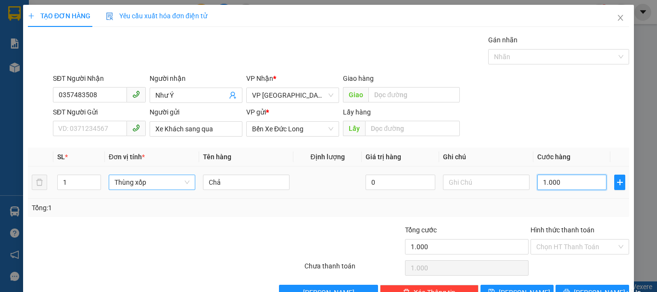
type input "10.000"
type input "100.000"
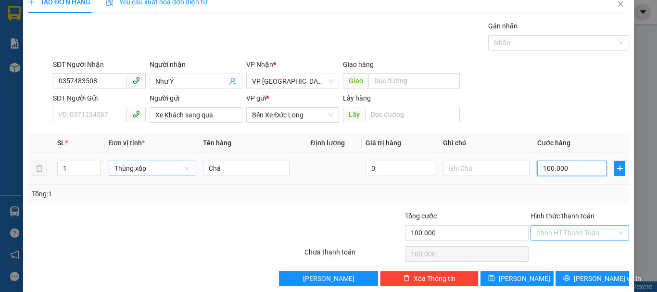
scroll to position [27, 0]
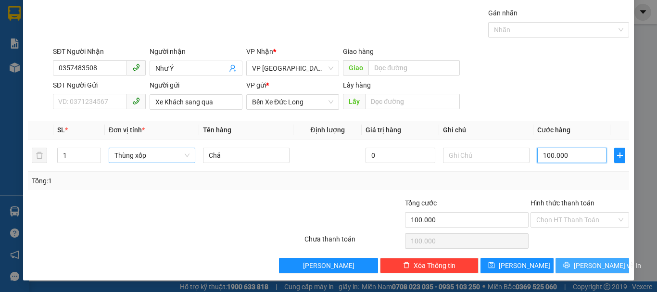
type input "100.000"
click at [588, 265] on span "[PERSON_NAME] và In" at bounding box center [607, 265] width 67 height 11
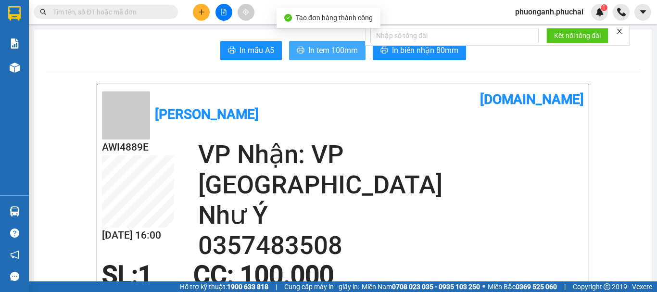
click at [329, 50] on span "In tem 100mm" at bounding box center [333, 50] width 50 height 12
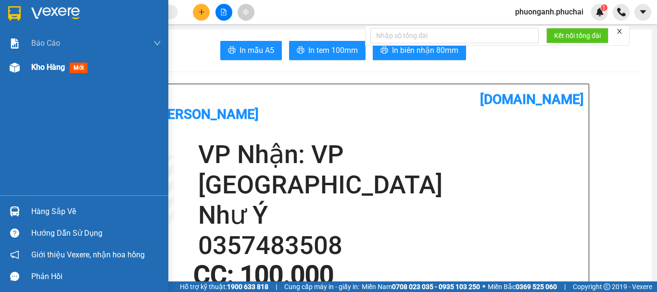
click at [45, 73] on div "Kho hàng mới" at bounding box center [61, 67] width 60 height 12
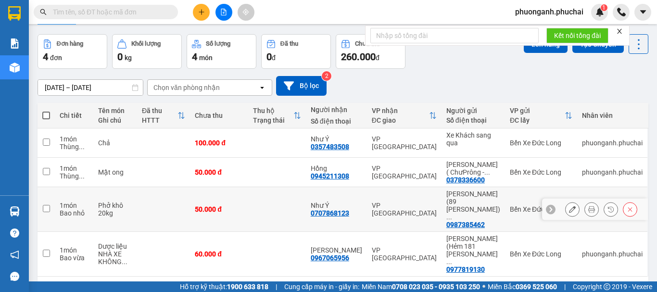
scroll to position [52, 0]
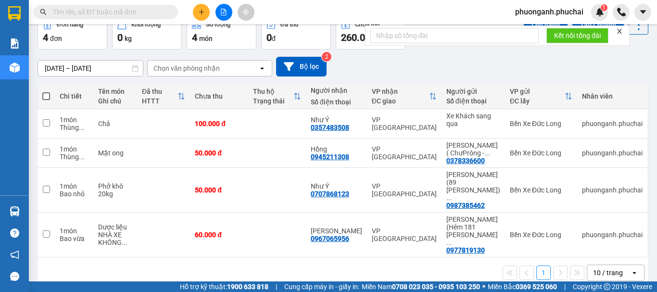
click at [48, 93] on span at bounding box center [46, 96] width 8 height 8
click at [46, 91] on input "checkbox" at bounding box center [46, 91] width 0 height 0
checkbox input "true"
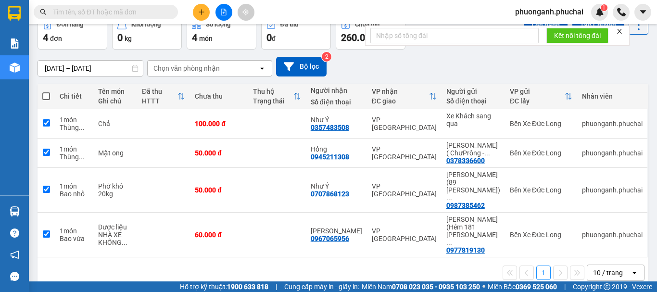
checkbox input "true"
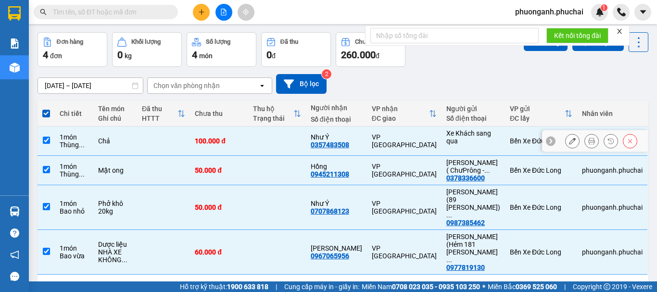
scroll to position [4, 0]
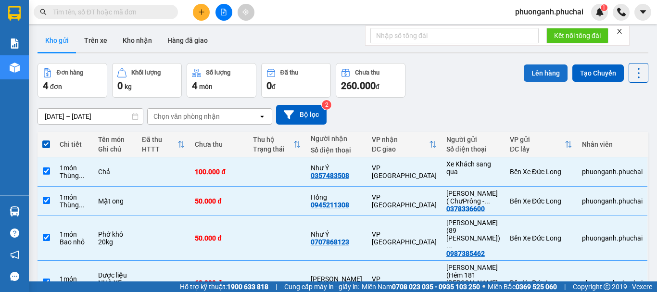
click at [529, 73] on button "Lên hàng" at bounding box center [546, 72] width 44 height 17
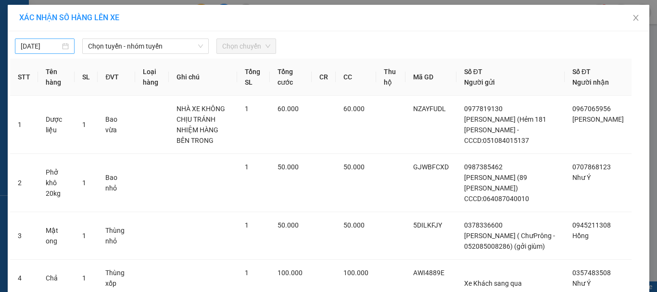
click at [57, 41] on div "[DATE]" at bounding box center [45, 46] width 48 height 11
type input "[DATE]"
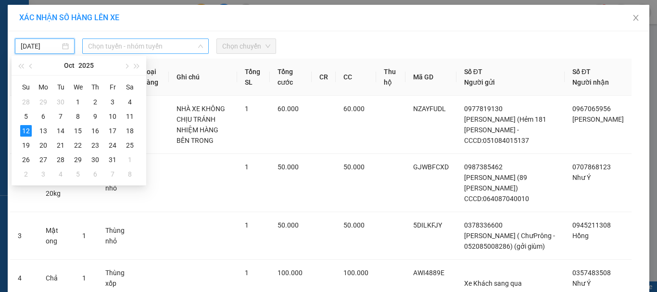
click at [106, 44] on span "Chọn tuyến - nhóm tuyến" at bounding box center [145, 46] width 115 height 14
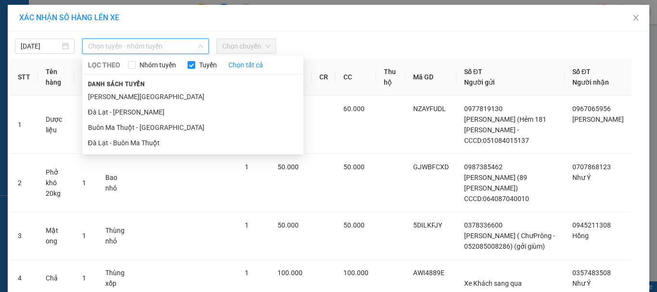
drag, startPoint x: 95, startPoint y: 96, endPoint x: 246, endPoint y: 59, distance: 155.5
click at [100, 97] on li "[PERSON_NAME][GEOGRAPHIC_DATA]" at bounding box center [192, 96] width 221 height 15
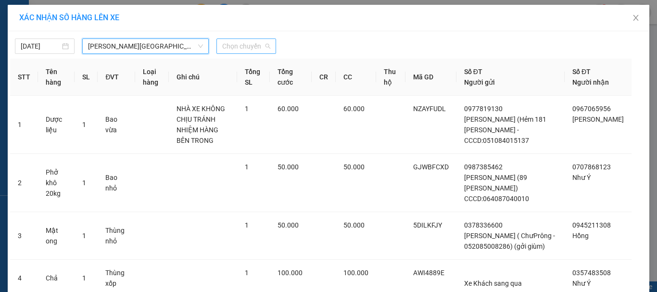
click at [252, 46] on span "Chọn chuyến" at bounding box center [246, 46] width 48 height 14
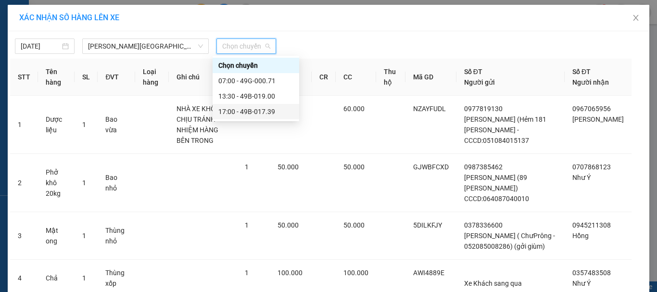
click at [242, 116] on div "17:00 - 49B-017.39" at bounding box center [255, 111] width 75 height 11
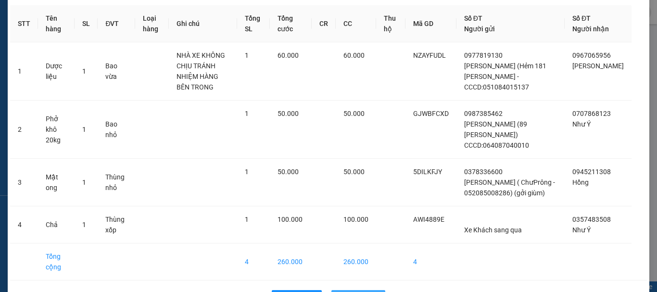
scroll to position [91, 0]
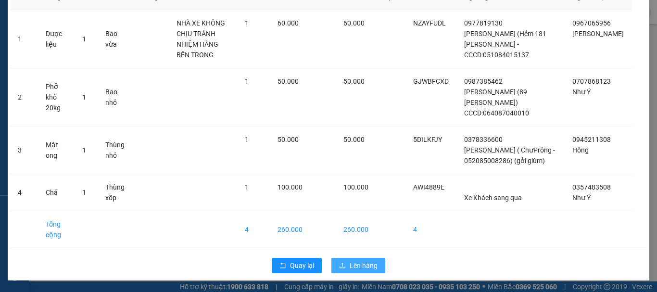
click at [374, 263] on button "Lên hàng" at bounding box center [358, 265] width 54 height 15
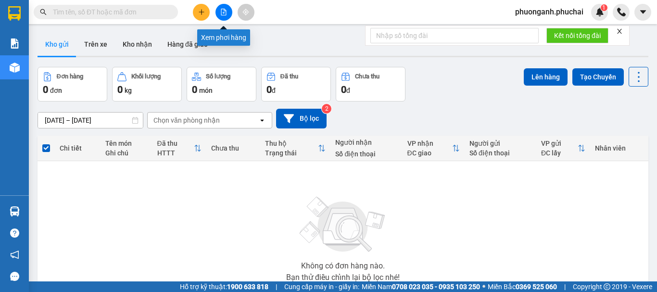
click at [227, 15] on button at bounding box center [223, 12] width 17 height 17
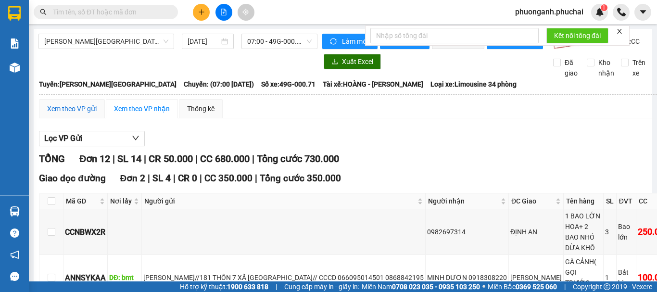
click at [76, 114] on div "Xem theo VP gửi" at bounding box center [72, 108] width 50 height 11
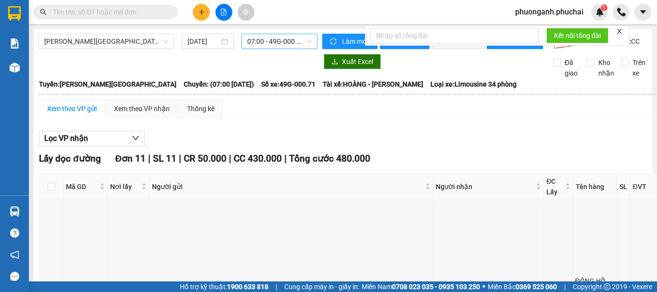
click at [267, 39] on span "07:00 - 49G-000.71" at bounding box center [279, 41] width 64 height 14
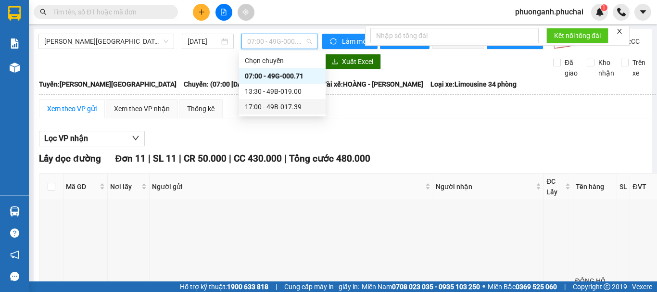
click at [270, 109] on div "17:00 - 49B-017.39" at bounding box center [282, 106] width 75 height 11
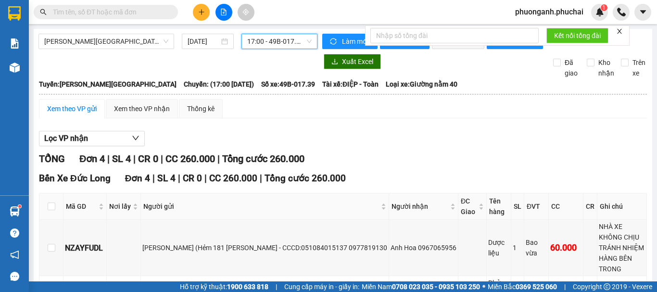
click at [199, 13] on icon "plus" at bounding box center [201, 12] width 7 height 7
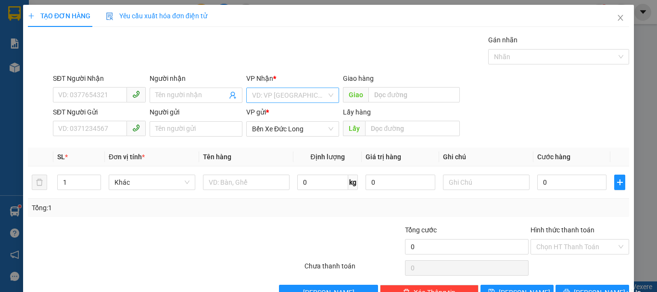
click at [272, 95] on input "search" at bounding box center [289, 95] width 75 height 14
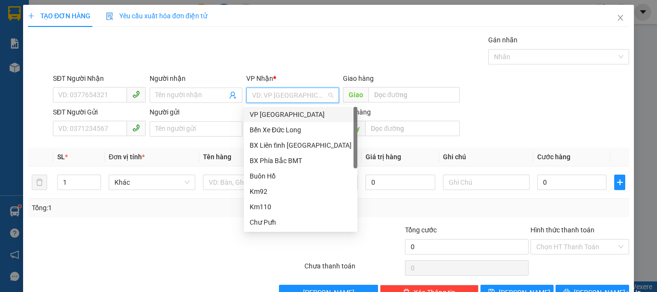
click at [261, 112] on div "VP [GEOGRAPHIC_DATA]" at bounding box center [301, 114] width 102 height 11
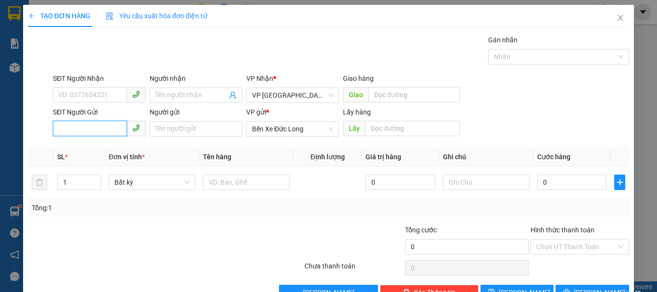
paste input "0337140403"
click at [57, 127] on input "0337140403" at bounding box center [90, 128] width 74 height 15
type input "0337140403"
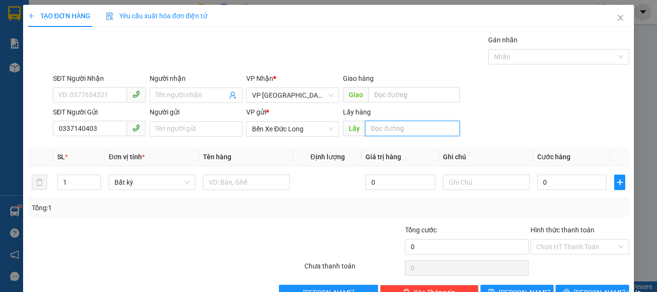
click at [397, 128] on input "text" at bounding box center [412, 128] width 95 height 15
type input "[PERSON_NAME]"
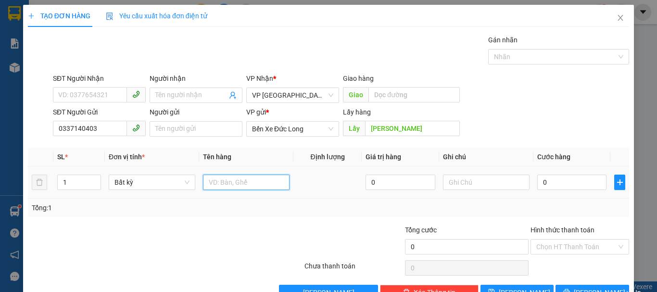
click at [261, 176] on input "text" at bounding box center [246, 182] width 87 height 15
click at [206, 179] on input "Khoai lang" at bounding box center [246, 182] width 87 height 15
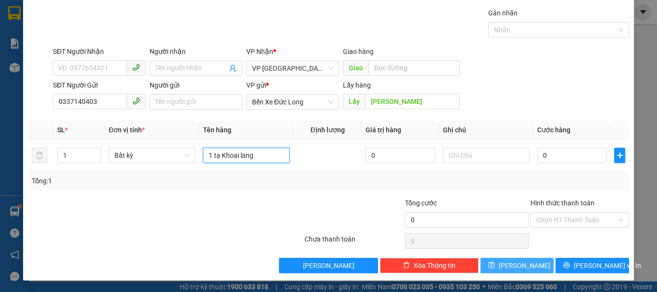
type input "1 tạ Khoai lang"
click at [533, 270] on button "[PERSON_NAME]" at bounding box center [517, 265] width 74 height 15
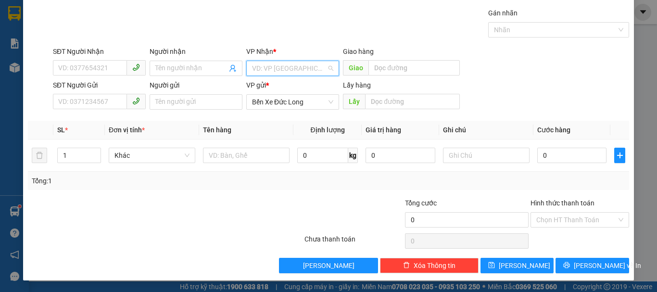
click at [290, 64] on input "search" at bounding box center [289, 68] width 75 height 14
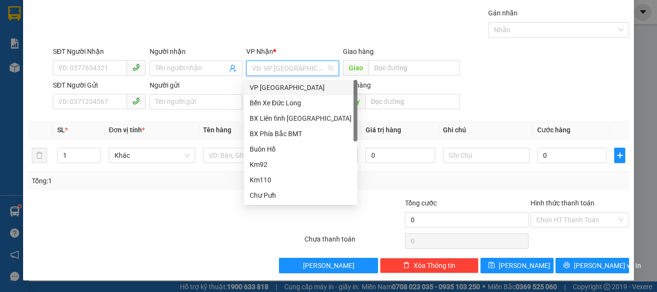
drag, startPoint x: 263, startPoint y: 84, endPoint x: 181, endPoint y: 92, distance: 82.1
click at [262, 84] on div "VP [GEOGRAPHIC_DATA]" at bounding box center [301, 87] width 102 height 11
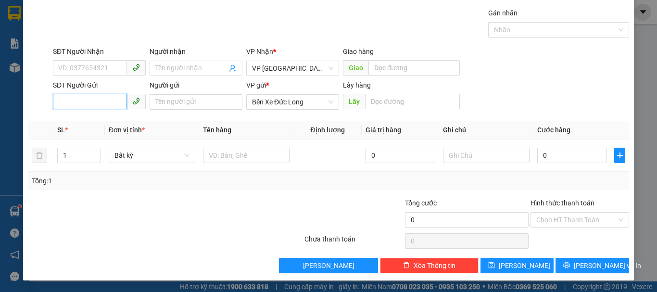
paste input "0357396565"
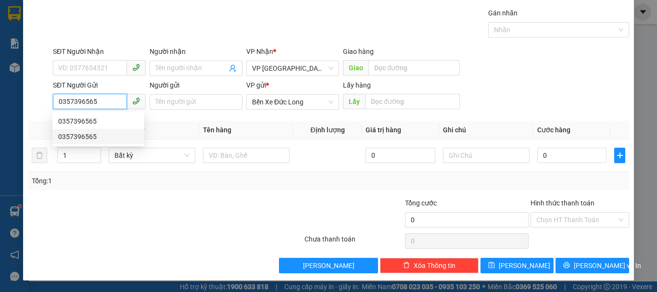
click at [99, 101] on input "0357396565" at bounding box center [90, 101] width 74 height 15
click at [80, 120] on div "0357396565" at bounding box center [98, 121] width 80 height 11
type input "0357396565"
type input "CƯ NÉ"
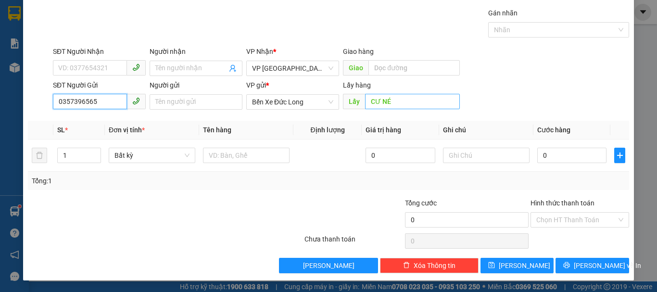
type input "0357396565"
click at [391, 103] on input "CƯ NÉ" at bounding box center [412, 101] width 95 height 15
click at [392, 103] on input "CƯ NÉ" at bounding box center [412, 101] width 95 height 15
type input "Cư Né"
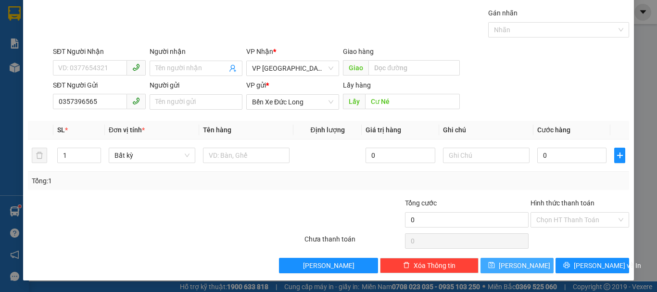
click at [529, 270] on button "[PERSON_NAME]" at bounding box center [517, 265] width 74 height 15
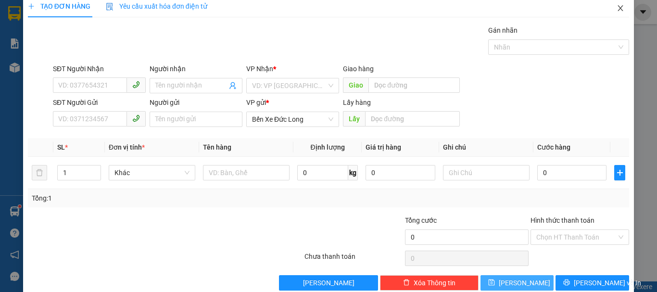
scroll to position [0, 0]
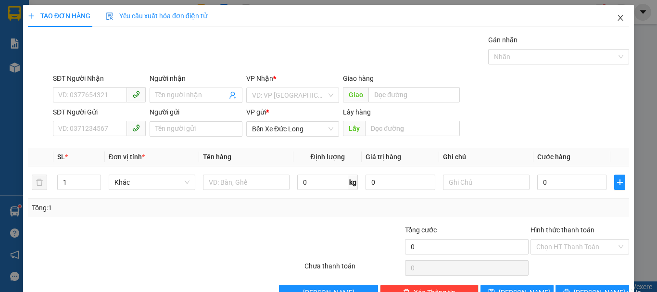
click at [617, 18] on icon "close" at bounding box center [621, 18] width 8 height 8
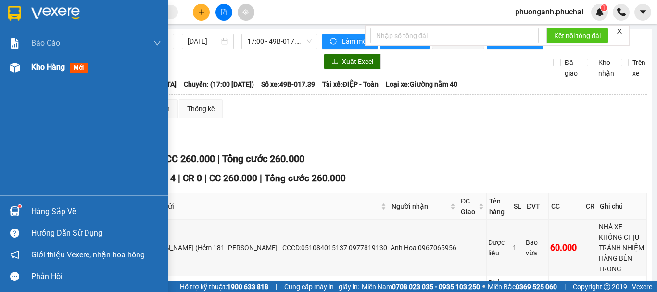
click at [46, 63] on span "Kho hàng" at bounding box center [48, 67] width 34 height 9
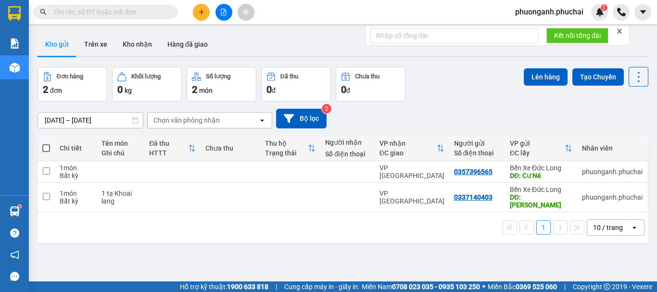
click at [48, 147] on span at bounding box center [46, 148] width 8 height 8
click at [46, 143] on input "checkbox" at bounding box center [46, 143] width 0 height 0
checkbox input "true"
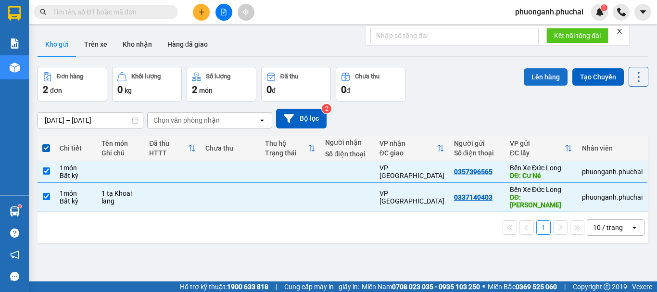
click at [530, 74] on button "Lên hàng" at bounding box center [546, 76] width 44 height 17
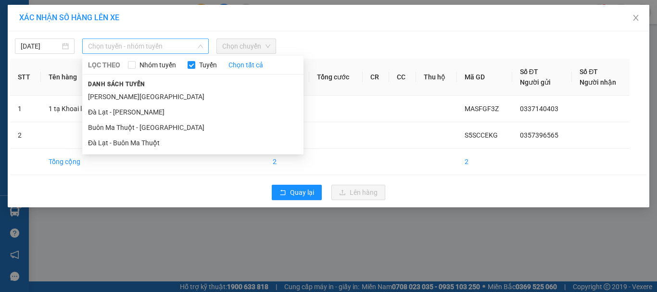
click at [105, 46] on span "Chọn tuyến - nhóm tuyến" at bounding box center [145, 46] width 115 height 14
click at [93, 96] on li "[PERSON_NAME][GEOGRAPHIC_DATA]" at bounding box center [192, 96] width 221 height 15
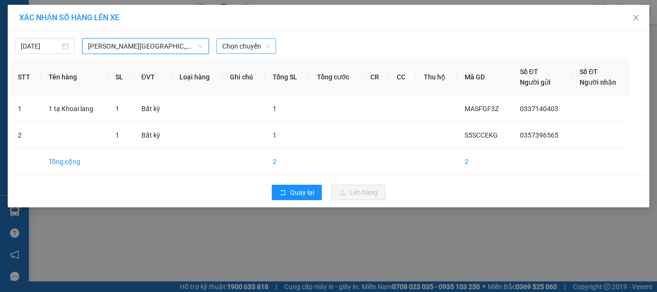
click at [251, 45] on span "Chọn chuyến" at bounding box center [246, 46] width 48 height 14
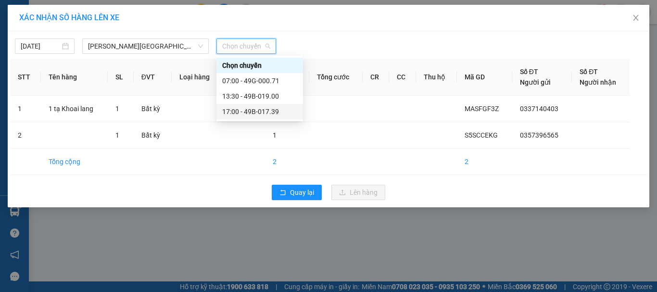
click at [257, 116] on div "17:00 - 49B-017.39" at bounding box center [259, 111] width 75 height 11
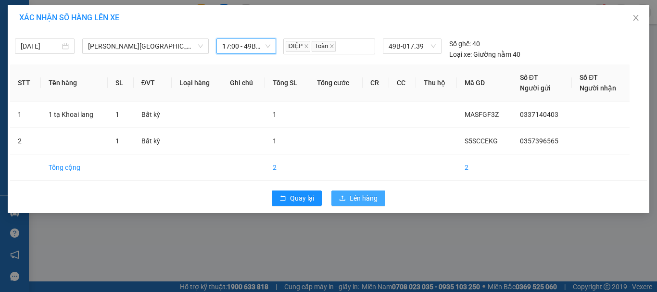
click at [373, 201] on span "Lên hàng" at bounding box center [364, 198] width 28 height 11
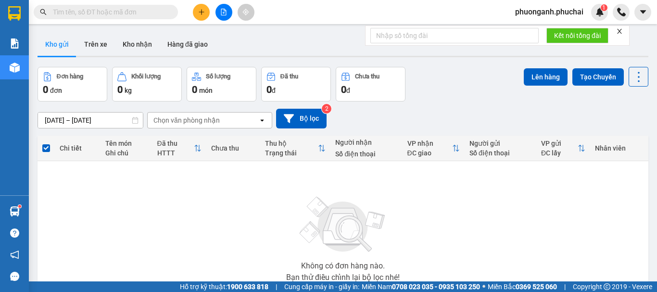
click at [222, 13] on icon "file-add" at bounding box center [223, 12] width 7 height 7
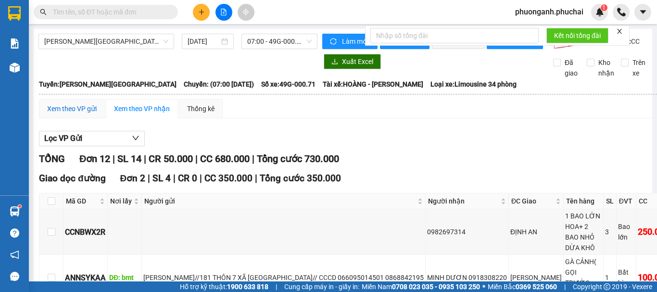
click at [71, 113] on div "Xem theo VP gửi" at bounding box center [72, 108] width 50 height 11
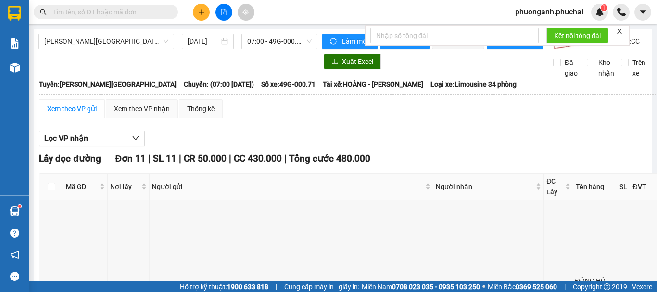
click at [621, 30] on icon "close" at bounding box center [619, 31] width 7 height 7
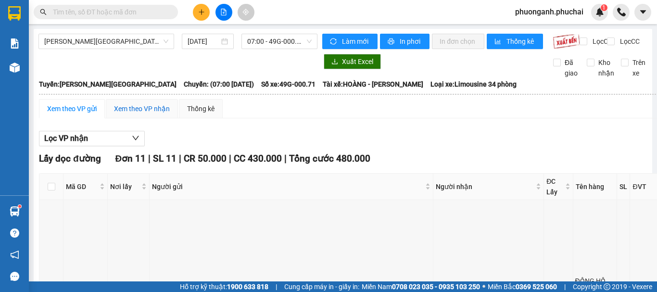
click at [125, 114] on div "Xem theo VP nhận" at bounding box center [142, 108] width 56 height 11
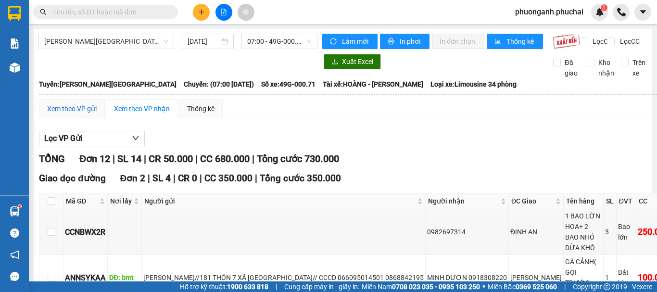
click at [70, 114] on div "Xem theo VP gửi" at bounding box center [72, 108] width 50 height 11
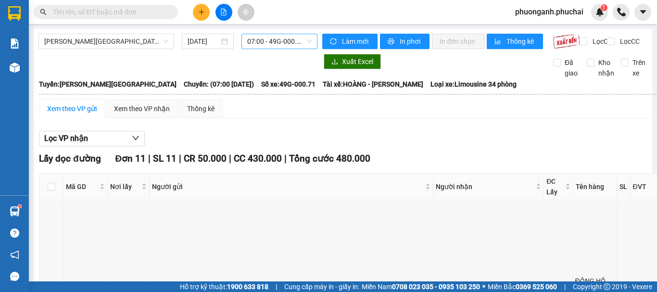
click at [285, 38] on span "07:00 - 49G-000.71" at bounding box center [279, 41] width 64 height 14
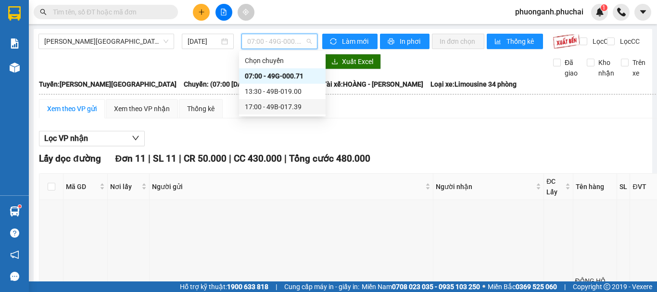
click at [268, 105] on div "17:00 - 49B-017.39" at bounding box center [282, 106] width 75 height 11
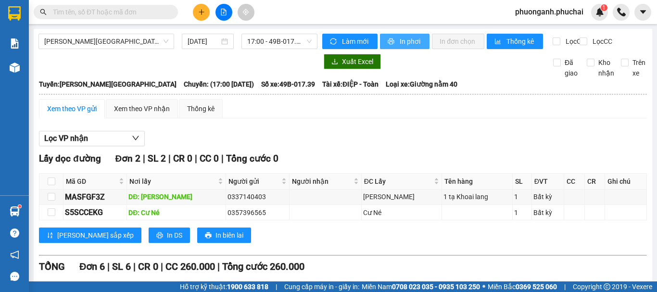
click at [419, 41] on button "In phơi" at bounding box center [405, 41] width 50 height 15
